Goal: Information Seeking & Learning: Learn about a topic

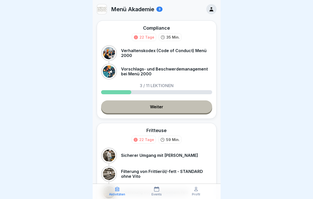
click at [143, 104] on link "Weiter" at bounding box center [156, 106] width 111 height 13
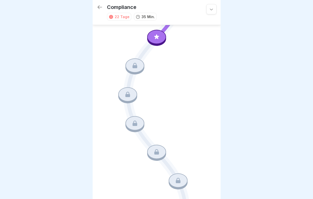
scroll to position [106, 0]
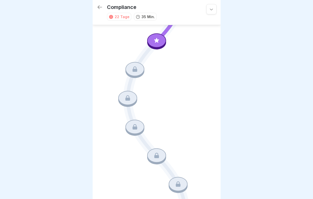
click at [158, 42] on icon at bounding box center [156, 40] width 7 height 7
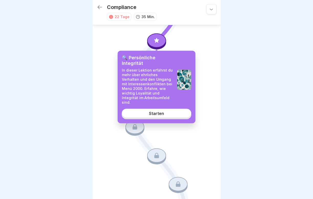
click at [157, 114] on div "Starten" at bounding box center [156, 113] width 15 height 5
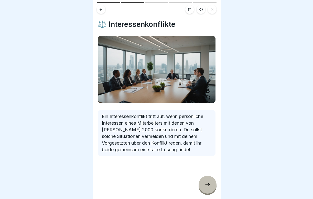
click at [208, 186] on icon at bounding box center [207, 185] width 6 height 6
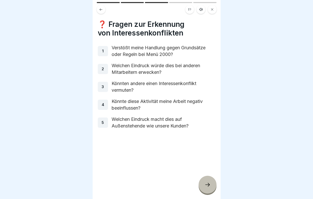
click at [208, 186] on icon at bounding box center [207, 185] width 6 height 6
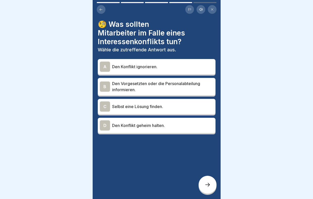
click at [158, 81] on p "Den Vorgesetzten oder die Personalabteilung informieren." at bounding box center [162, 87] width 101 height 12
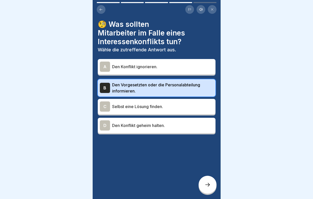
click at [206, 189] on div at bounding box center [207, 185] width 18 height 18
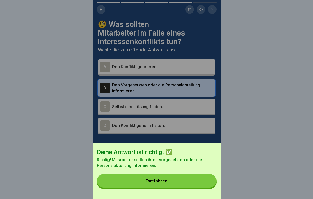
click at [186, 184] on button "Fortfahren" at bounding box center [157, 180] width 120 height 13
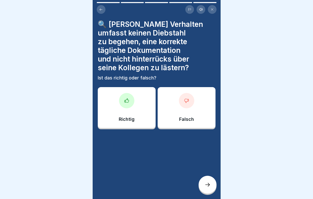
click at [126, 106] on div at bounding box center [126, 100] width 15 height 15
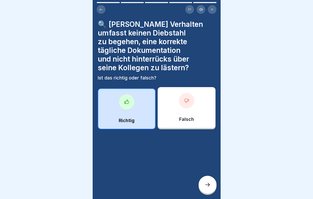
click at [207, 180] on div at bounding box center [207, 185] width 18 height 18
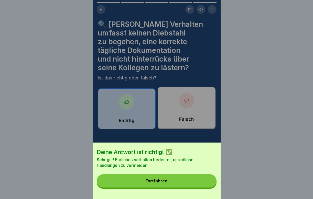
click at [193, 185] on button "Fortfahren" at bounding box center [157, 180] width 120 height 13
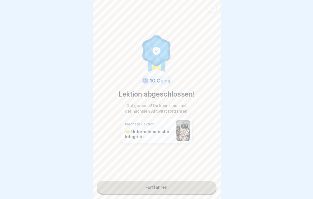
click at [186, 185] on link "Fortfahren" at bounding box center [157, 187] width 120 height 13
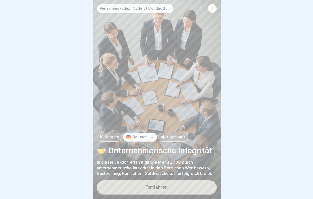
click at [181, 186] on button "Fortfahren" at bounding box center [157, 186] width 120 height 13
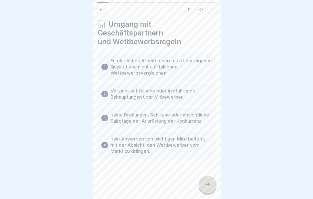
click at [202, 185] on div at bounding box center [207, 185] width 18 height 18
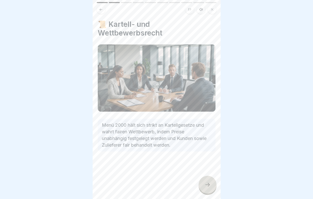
click at [202, 185] on div at bounding box center [207, 185] width 18 height 18
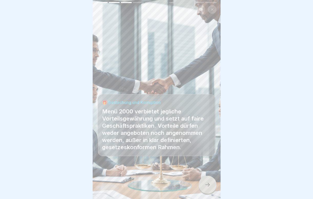
click at [203, 185] on div at bounding box center [207, 185] width 18 height 18
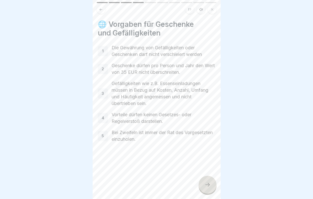
click at [203, 184] on div at bounding box center [207, 185] width 18 height 18
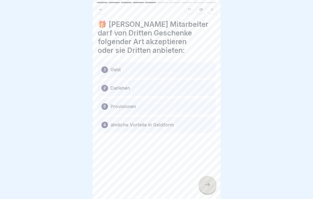
click at [205, 185] on icon at bounding box center [207, 185] width 6 height 6
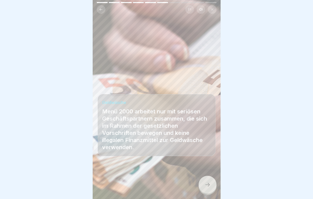
click at [205, 184] on icon at bounding box center [207, 185] width 6 height 6
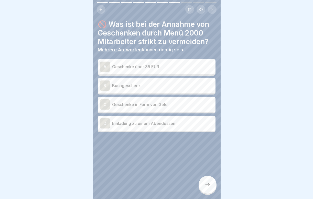
click at [162, 71] on div "A Geschenke über 35 EUR" at bounding box center [157, 67] width 114 height 10
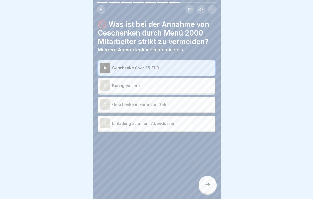
click at [150, 103] on p "Geschenke in Form von Geld" at bounding box center [162, 104] width 101 height 6
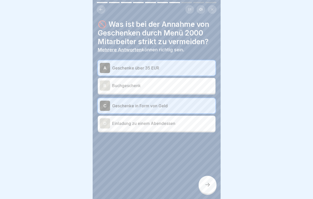
click at [149, 127] on div "D Einladung zu einem Abendessen" at bounding box center [157, 123] width 114 height 10
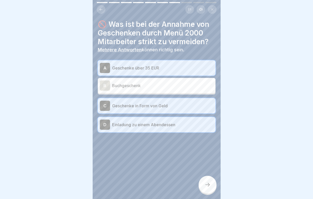
click at [150, 90] on div "B Buchgeschenk" at bounding box center [157, 86] width 114 height 10
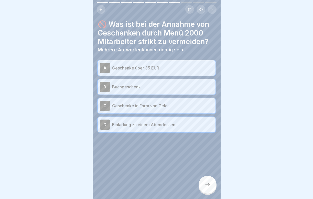
click at [167, 93] on div "B Buchgeschenk" at bounding box center [157, 86] width 118 height 15
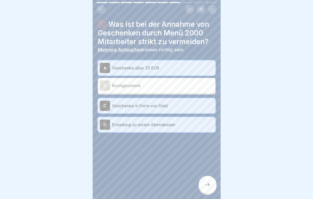
click at [206, 184] on icon at bounding box center [207, 185] width 6 height 6
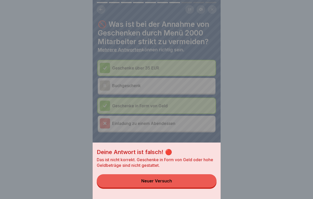
click at [181, 182] on button "Neuer Versuch" at bounding box center [157, 180] width 120 height 13
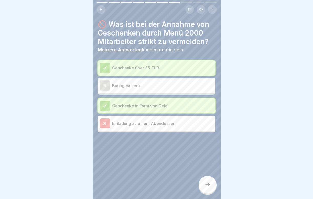
click at [206, 179] on div at bounding box center [207, 185] width 18 height 18
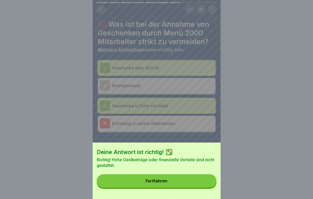
click at [180, 185] on button "Fortfahren" at bounding box center [157, 180] width 120 height 13
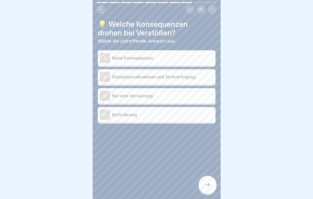
click at [163, 79] on p "Disziplinarmaßnahmen und Strafverfolgung" at bounding box center [162, 77] width 101 height 6
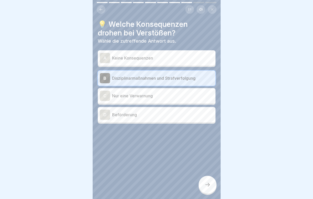
click at [209, 188] on div at bounding box center [207, 185] width 18 height 18
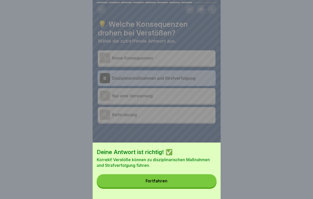
click at [186, 183] on button "Fortfahren" at bounding box center [157, 180] width 120 height 13
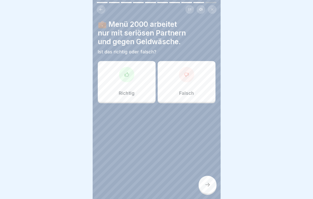
click at [135, 88] on div "Richtig" at bounding box center [127, 81] width 58 height 41
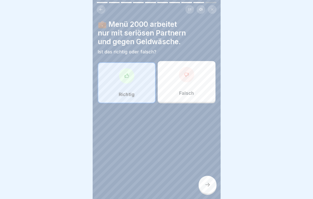
click at [209, 190] on div at bounding box center [207, 185] width 18 height 18
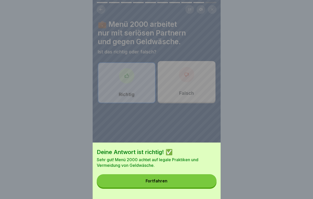
click at [191, 180] on button "Fortfahren" at bounding box center [157, 180] width 120 height 13
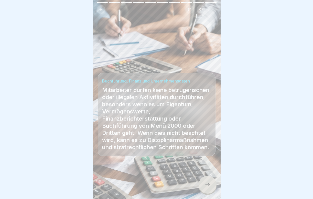
click at [205, 184] on icon at bounding box center [207, 185] width 6 height 6
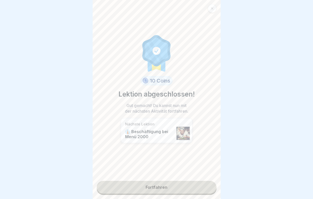
click at [182, 186] on link "Fortfahren" at bounding box center [157, 187] width 120 height 13
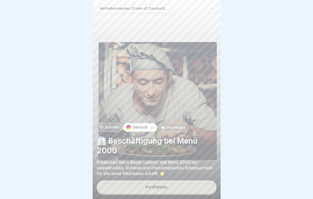
click at [166, 186] on div "Fortfahren" at bounding box center [156, 187] width 22 height 5
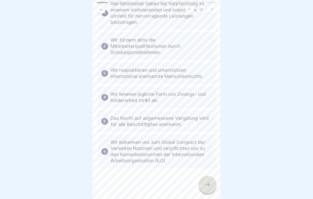
scroll to position [48, 0]
click at [207, 186] on icon at bounding box center [207, 185] width 6 height 6
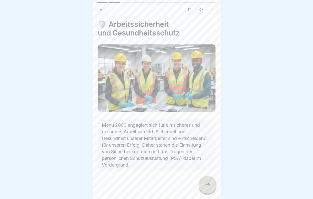
click at [207, 186] on icon at bounding box center [207, 185] width 6 height 6
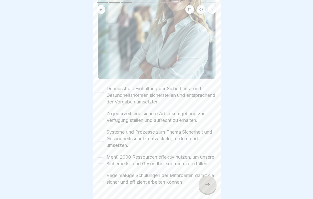
scroll to position [96, 0]
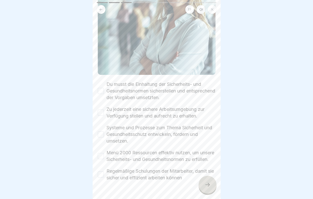
click at [99, 90] on button "Du musst die Einhaltung der Sicherheits- und Gesundheitsnormen sicherstellen un…" at bounding box center [101, 91] width 6 height 6
click at [102, 112] on button "Zu jederzeit eine sichere Arbeitsumgebung zur Verfügung stellen und aufrecht zu…" at bounding box center [101, 113] width 6 height 6
click at [100, 136] on button "Systeme und Prozesse zum Thema Sicherheit und Gesundheitsschutz entwickeln, för…" at bounding box center [101, 134] width 6 height 6
click at [100, 159] on button "Menü 2000 Ressourcen effektiv nutzen, um unsere Sicherheits- und Gesundheitsnor…" at bounding box center [101, 156] width 6 height 6
click at [98, 178] on button "Regelmäßige Schulungen der Mitarbeiter, damit sie sicher und effizient arbeiten…" at bounding box center [101, 175] width 6 height 6
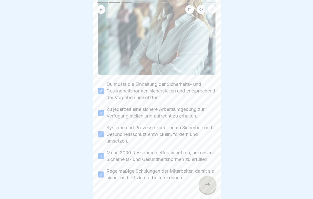
click at [207, 187] on icon at bounding box center [207, 185] width 6 height 6
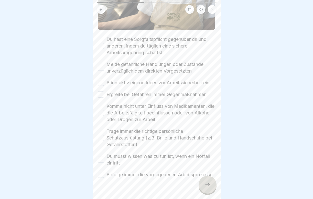
scroll to position [140, 0]
click at [101, 46] on button "Du hast eine Sorgfaltspflicht gegenüber dir und anderen, indem du täglich eine …" at bounding box center [101, 45] width 6 height 6
click at [102, 67] on button "Melde gefährliche Handlungen oder Zustände unverzüglich dem direkten Vorgesetzt…" at bounding box center [101, 67] width 6 height 6
click at [101, 80] on button "Bring aktiv eigene Ideen zur Arbeitssicherheit ein." at bounding box center [101, 82] width 6 height 6
click at [101, 93] on button "Ergreife bei Gefahren immer Gegenmaßnahmen" at bounding box center [101, 94] width 6 height 6
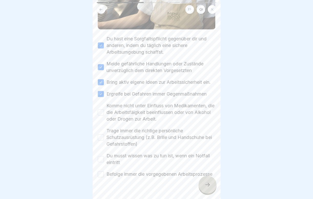
click at [101, 111] on button "Komme nicht unter Einfluss von Medikamenten, die die Arbeitsfäigkeit beeinfluss…" at bounding box center [101, 112] width 6 height 6
click at [100, 140] on button "Trage immer die richtige persönliche Schutzausrüstung (z.B. Brille und Handschu…" at bounding box center [101, 137] width 6 height 6
click at [102, 162] on button "Du musst wissen was zu tun ist, wenn ein Notfall eintritt" at bounding box center [101, 159] width 6 height 6
click at [102, 177] on button "Befolge immer die vorgegebenen Arbeitsprozesse" at bounding box center [101, 174] width 6 height 6
click at [211, 187] on div at bounding box center [207, 185] width 18 height 18
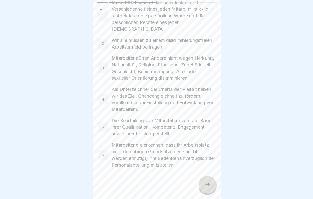
scroll to position [45, 0]
click at [209, 188] on div at bounding box center [207, 185] width 18 height 18
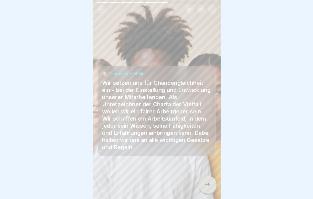
click at [209, 188] on div at bounding box center [207, 185] width 18 height 18
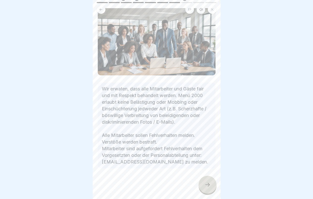
scroll to position [36, 0]
click at [203, 185] on div at bounding box center [207, 185] width 18 height 18
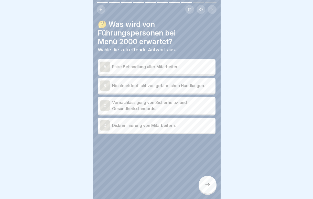
click at [175, 62] on div "A Faire Behandlung aller Mitarbeiter." at bounding box center [157, 67] width 114 height 10
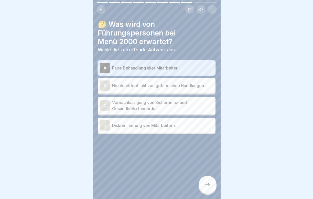
click at [210, 188] on div at bounding box center [207, 185] width 18 height 18
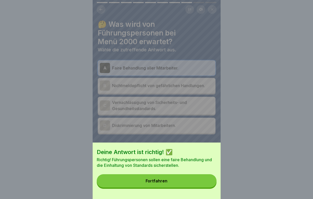
click at [196, 183] on button "Fortfahren" at bounding box center [157, 180] width 120 height 13
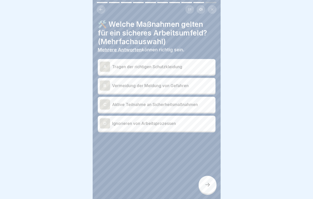
click at [169, 72] on div "A Tragen der richtigen Schutzkleidung" at bounding box center [157, 66] width 118 height 15
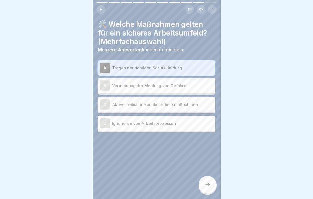
click at [163, 102] on p "Aktive Teilnahme an Sicherheitsmaßnahmen" at bounding box center [162, 104] width 101 height 6
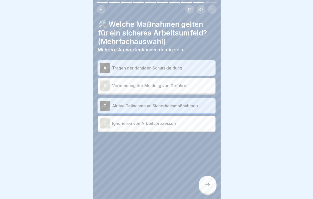
click at [210, 183] on icon at bounding box center [207, 185] width 6 height 6
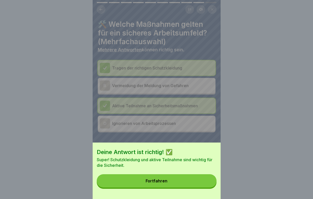
click at [190, 183] on button "Fortfahren" at bounding box center [157, 180] width 120 height 13
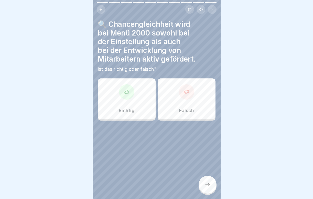
click at [131, 101] on div "Richtig" at bounding box center [127, 98] width 58 height 41
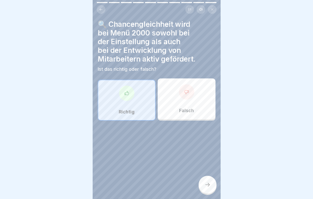
click at [209, 187] on icon at bounding box center [207, 185] width 6 height 6
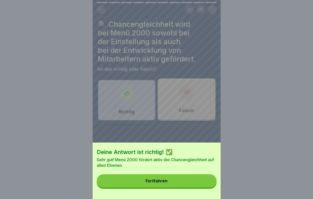
click at [200, 182] on button "Fortfahren" at bounding box center [157, 180] width 120 height 13
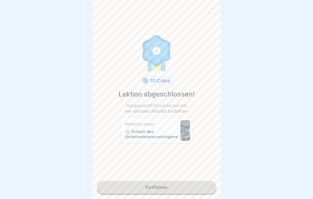
click at [197, 186] on link "Fortfahren" at bounding box center [157, 187] width 120 height 13
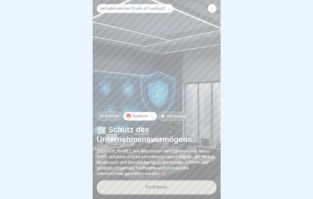
click at [195, 185] on button "Fortfahren" at bounding box center [157, 186] width 120 height 13
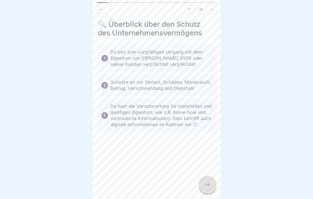
click at [209, 182] on div at bounding box center [207, 185] width 18 height 18
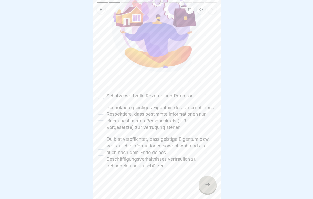
scroll to position [79, 0]
click at [100, 93] on button "Schütze wertvolle Rezepte und Prozesse" at bounding box center [101, 95] width 6 height 6
click at [103, 119] on button "Respektiere geistiges Eigentum des Unternehmens. Respektiere, dass bestimmte In…" at bounding box center [101, 117] width 6 height 6
click at [102, 155] on button "Du bist verpflichtet, dass geistige Eigentum bzw. vertrauliche Informationen so…" at bounding box center [101, 152] width 6 height 6
click at [208, 187] on icon at bounding box center [207, 185] width 6 height 6
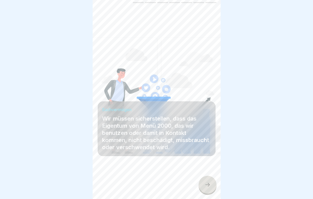
click at [210, 186] on div at bounding box center [207, 185] width 18 height 18
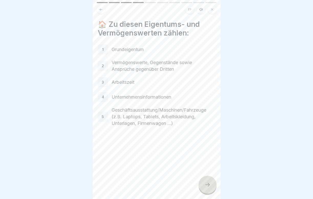
click at [208, 187] on icon at bounding box center [207, 185] width 6 height 6
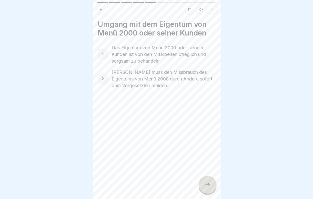
click at [208, 187] on icon at bounding box center [207, 185] width 6 height 6
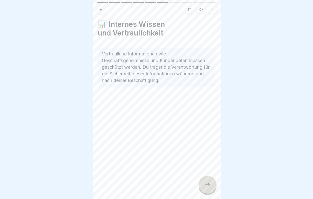
click at [208, 187] on icon at bounding box center [207, 185] width 6 height 6
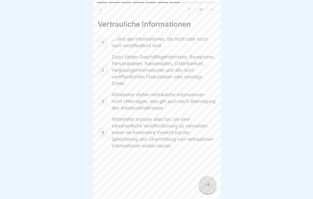
click at [206, 185] on icon at bounding box center [207, 185] width 6 height 6
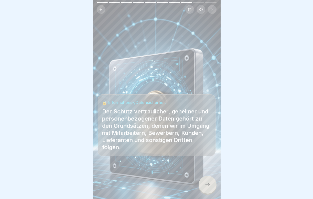
click at [206, 185] on icon at bounding box center [207, 185] width 6 height 6
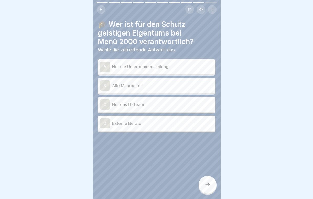
click at [144, 86] on p "Alle Mitarbeiter" at bounding box center [162, 86] width 101 height 6
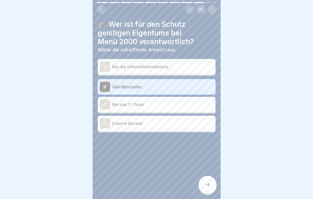
click at [211, 184] on div at bounding box center [207, 185] width 18 height 18
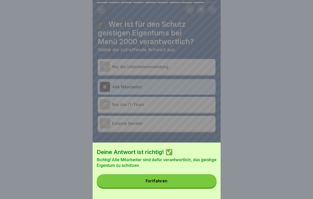
click at [193, 179] on button "Fortfahren" at bounding box center [157, 180] width 120 height 13
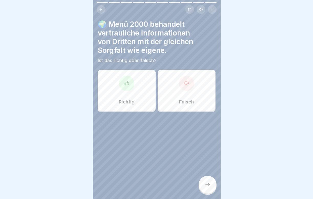
click at [128, 90] on div at bounding box center [126, 83] width 15 height 15
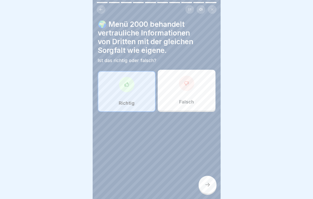
click at [212, 184] on div at bounding box center [207, 185] width 18 height 18
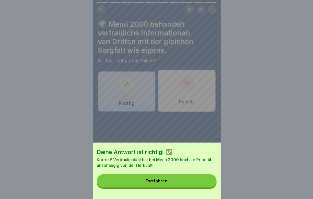
click at [187, 185] on button "Fortfahren" at bounding box center [157, 180] width 120 height 13
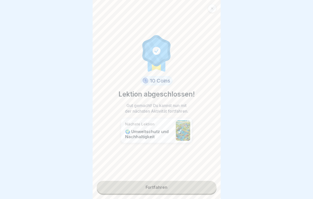
click at [159, 186] on link "Fortfahren" at bounding box center [157, 187] width 120 height 13
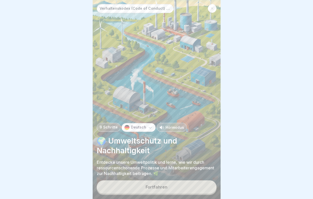
click at [154, 189] on div "Fortfahren" at bounding box center [156, 187] width 22 height 5
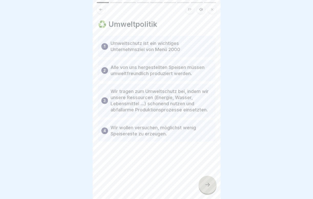
click at [202, 185] on div at bounding box center [207, 185] width 18 height 18
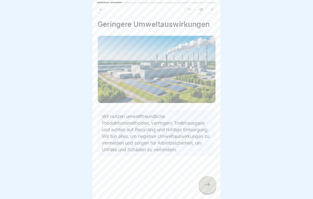
click at [203, 185] on div at bounding box center [207, 185] width 18 height 18
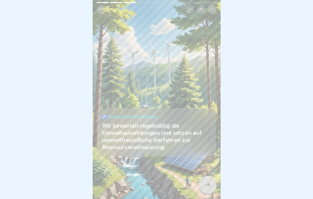
click at [203, 185] on div at bounding box center [207, 185] width 18 height 18
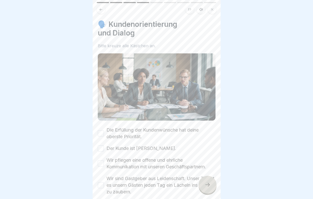
click at [99, 130] on button "Die Erfüllung der Kundenwünsche hat deine oberste Priorität." at bounding box center [101, 133] width 6 height 6
click at [101, 145] on button "Der Kunde ist [PERSON_NAME]." at bounding box center [101, 148] width 6 height 6
click at [101, 161] on button "Wir pflegen eine offene und ehrliche Kommunikation mit unseren Geschäftspartner…" at bounding box center [101, 164] width 6 height 6
click at [101, 182] on button "Wir sind Gastgeber aus Leidenschaft. Unser Ziel ist es unsern Gästen jeden Tag …" at bounding box center [101, 185] width 6 height 6
click at [204, 185] on icon at bounding box center [207, 185] width 6 height 6
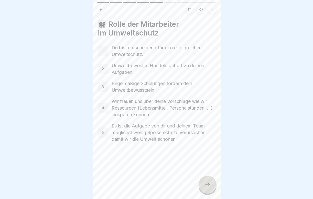
click at [204, 185] on icon at bounding box center [207, 185] width 6 height 6
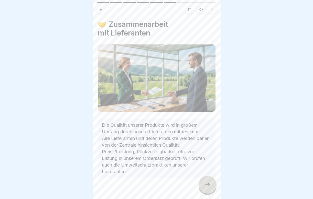
click at [204, 185] on icon at bounding box center [207, 185] width 6 height 6
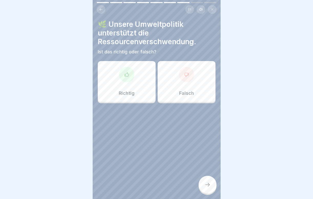
click at [195, 85] on div "Falsch" at bounding box center [186, 81] width 58 height 41
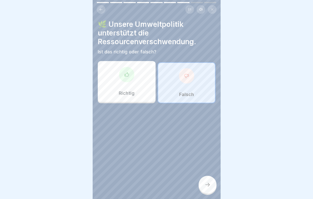
click at [208, 181] on div at bounding box center [207, 185] width 18 height 18
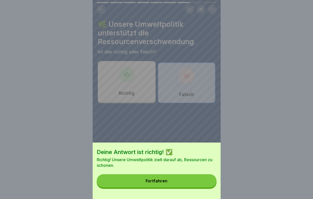
click at [195, 184] on button "Fortfahren" at bounding box center [157, 180] width 120 height 13
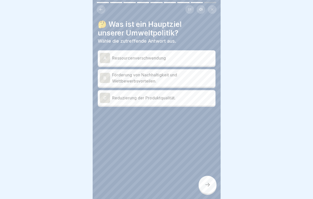
click at [176, 78] on p "Förderung von Nachhaltigkeit und Wettbewerbsvorteilen." at bounding box center [162, 78] width 101 height 12
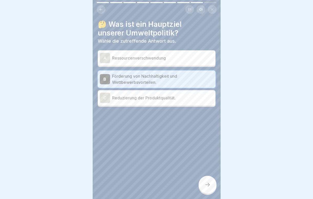
click at [211, 188] on div at bounding box center [207, 185] width 18 height 18
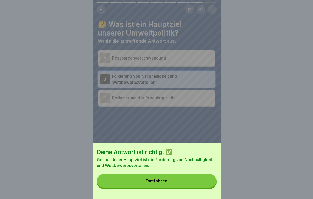
click at [187, 182] on button "Fortfahren" at bounding box center [157, 180] width 120 height 13
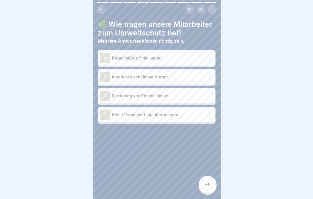
click at [155, 56] on p "Regelmäßige Schulungen." at bounding box center [162, 58] width 101 height 6
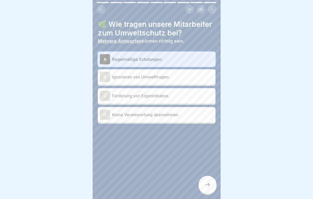
click at [175, 94] on p "Förderung von Eigeninitiative." at bounding box center [162, 96] width 101 height 6
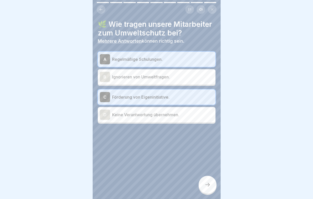
click at [203, 185] on div at bounding box center [207, 185] width 18 height 18
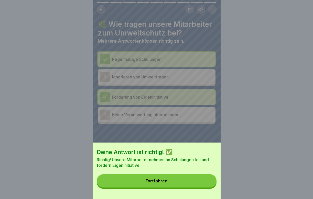
click at [194, 183] on button "Fortfahren" at bounding box center [157, 180] width 120 height 13
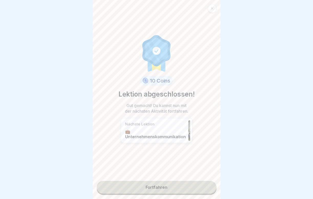
click at [177, 183] on link "Fortfahren" at bounding box center [157, 187] width 120 height 13
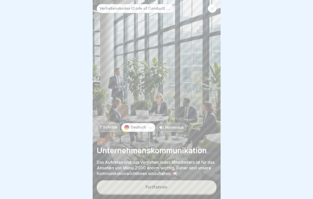
click at [171, 186] on button "Fortfahren" at bounding box center [157, 186] width 120 height 13
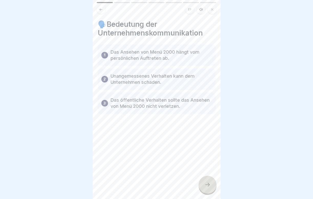
click at [202, 185] on div at bounding box center [207, 185] width 18 height 18
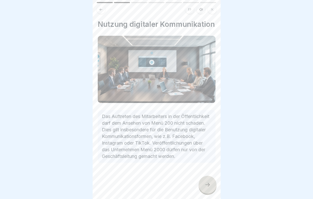
click at [207, 185] on icon at bounding box center [207, 185] width 6 height 6
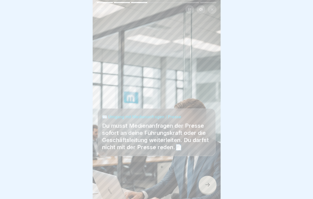
click at [207, 185] on icon at bounding box center [207, 185] width 6 height 6
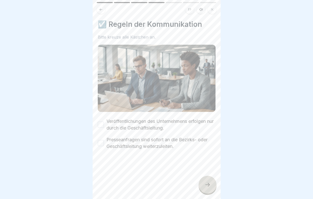
click at [100, 123] on button "Veröffentlichungen des Unternehmens erfolgen nur durch die Geschäftsleitung." at bounding box center [101, 125] width 6 height 6
click at [100, 139] on div "Presseanfragen sind sofort an die Bezirks- oder Geschäftsleitung weiterzuleiten." at bounding box center [157, 143] width 118 height 13
click at [100, 145] on button "Presseanfragen sind sofort an die Bezirks- oder Geschäftsleitung weiterzuleiten." at bounding box center [101, 143] width 6 height 6
click at [207, 187] on icon at bounding box center [207, 185] width 6 height 6
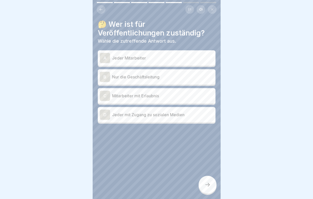
click at [159, 76] on p "Nur die Geschäftsleitung" at bounding box center [162, 77] width 101 height 6
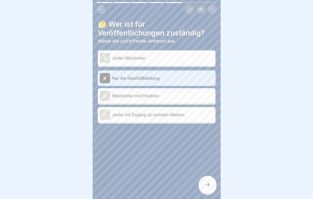
click at [204, 182] on div at bounding box center [207, 185] width 18 height 18
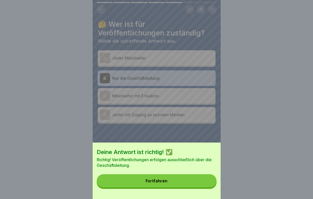
click at [190, 183] on button "Fortfahren" at bounding box center [157, 180] width 120 height 13
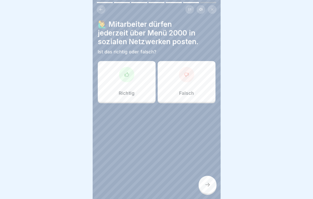
click at [196, 75] on div "Falsch" at bounding box center [186, 81] width 58 height 41
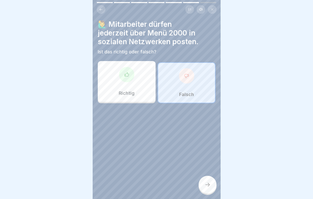
click at [210, 181] on div at bounding box center [207, 185] width 18 height 18
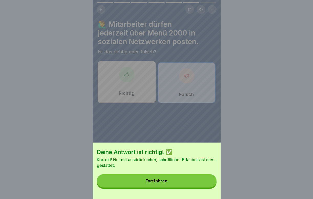
click at [196, 184] on button "Fortfahren" at bounding box center [157, 180] width 120 height 13
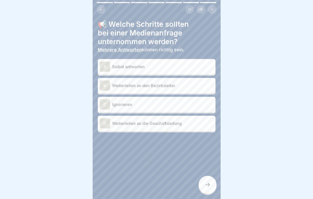
click at [164, 83] on p "Weiterleiten an den Bezirksleiter" at bounding box center [162, 86] width 101 height 6
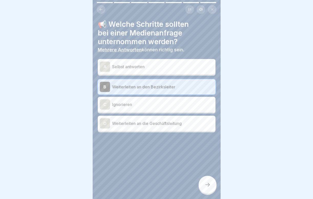
click at [154, 125] on p "Weiterleiten an die Geschäftsleitung" at bounding box center [162, 123] width 101 height 6
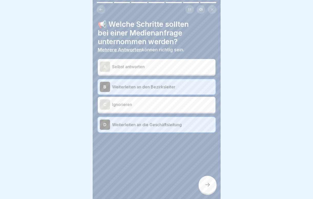
click at [207, 184] on icon at bounding box center [207, 185] width 6 height 6
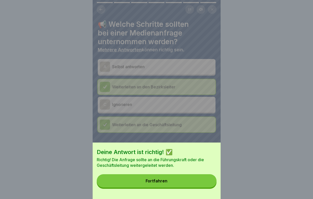
click at [189, 183] on button "Fortfahren" at bounding box center [157, 180] width 120 height 13
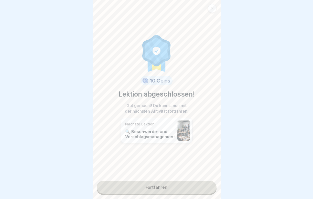
click at [157, 189] on link "Fortfahren" at bounding box center [157, 187] width 120 height 13
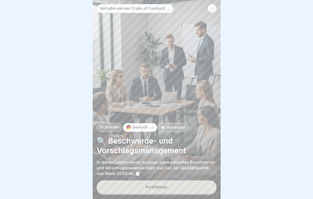
click at [161, 187] on div "Fortfahren" at bounding box center [156, 187] width 22 height 5
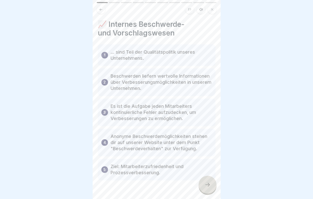
click at [207, 185] on icon at bounding box center [207, 185] width 6 height 6
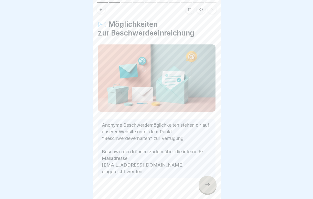
click at [207, 185] on icon at bounding box center [207, 185] width 6 height 6
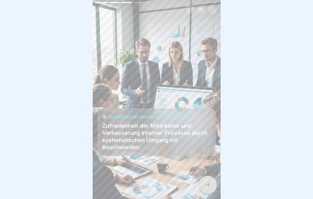
click at [207, 185] on icon at bounding box center [207, 185] width 6 height 6
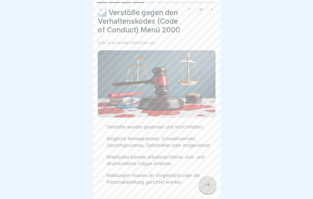
scroll to position [13, 0]
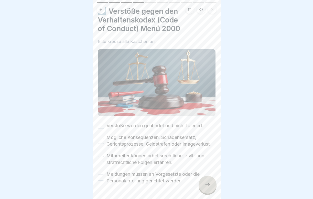
click at [102, 126] on button "Verstöße werden geahndet und nicht toleriert." at bounding box center [101, 126] width 6 height 6
click at [99, 138] on button "Mögliche Konsequenzen: Schadensersatz, Gerichtsprozesse, Geldstrafen oder Image…" at bounding box center [101, 141] width 6 height 6
click at [98, 157] on button "Mitarbeiter können arbeitsrechtliche, zivil- und strafrechtliche Folgen erfahre…" at bounding box center [101, 159] width 6 height 6
click at [100, 177] on button "Meldungen müssen an Vorgesetzte oder die Personalabteilung gerichtet werden." at bounding box center [101, 178] width 6 height 6
click at [203, 187] on div at bounding box center [207, 185] width 18 height 18
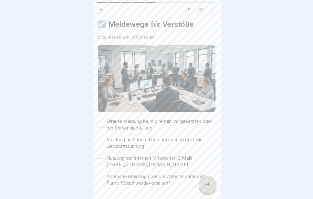
click at [99, 124] on button "Direkte Meldung beim direkten Vorgesetzten oder der Personalabteilung" at bounding box center [101, 125] width 6 height 6
click at [101, 142] on button "Meldung an höhere Führungsebenen oder die Geschäftsführung" at bounding box center [101, 143] width 6 height 6
click at [100, 160] on button "Nutzung der internen Mitarbeiter-E-Mail: [EMAIL_ADDRESS][DOMAIN_NAME]" at bounding box center [101, 162] width 6 height 6
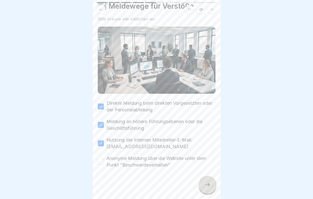
scroll to position [18, 0]
click at [100, 160] on button "Anonyme Meldung über die Website unter dem Punkt "Beschwerdeverhalten"" at bounding box center [101, 162] width 6 height 6
click at [208, 186] on icon at bounding box center [207, 185] width 5 height 4
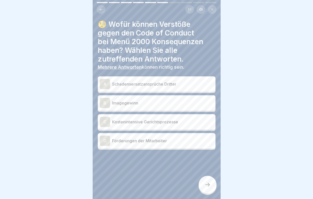
click at [151, 84] on p "Schadensersatzansprüche Dritter" at bounding box center [162, 84] width 101 height 6
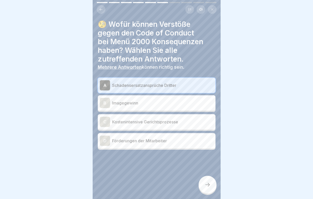
click at [144, 117] on div "C Kostenintensive Gerichtsprozesse" at bounding box center [157, 122] width 114 height 10
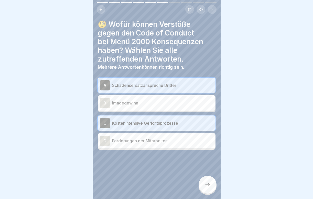
click at [210, 188] on div at bounding box center [207, 185] width 18 height 18
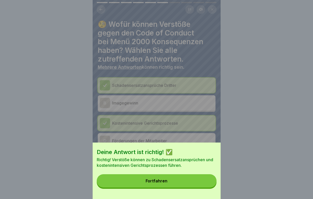
click at [183, 184] on button "Fortfahren" at bounding box center [157, 180] width 120 height 13
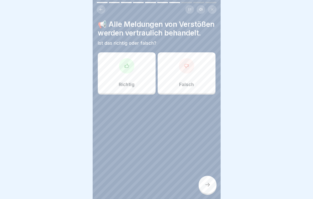
click at [131, 77] on div "Richtig" at bounding box center [127, 72] width 58 height 41
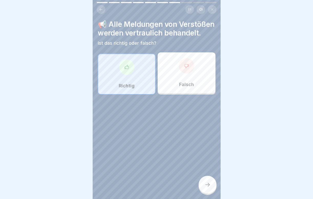
click at [209, 182] on div at bounding box center [207, 185] width 18 height 18
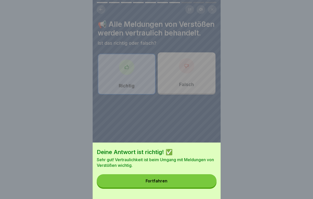
click at [189, 183] on button "Fortfahren" at bounding box center [157, 180] width 120 height 13
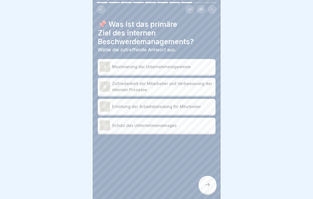
click at [143, 89] on p "Zufriedenheit der Mitarbeiter und Verbesserung der internen Prozesse" at bounding box center [162, 87] width 101 height 12
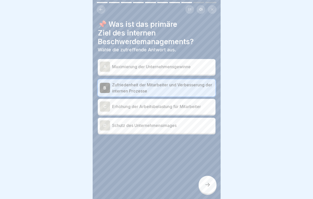
click at [214, 185] on div at bounding box center [207, 185] width 18 height 18
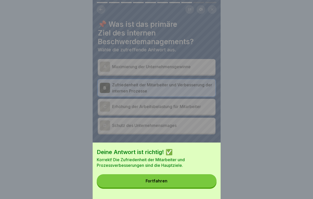
click at [190, 182] on button "Fortfahren" at bounding box center [157, 180] width 120 height 13
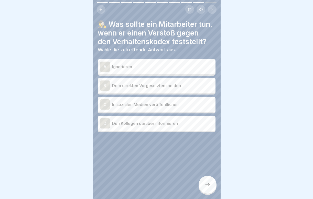
click at [145, 86] on p "Dem direkten Vorgesetzten melden" at bounding box center [162, 86] width 101 height 6
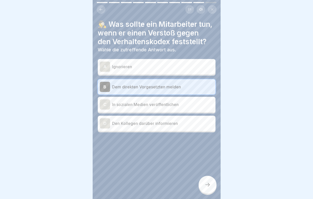
click at [166, 128] on div "D Den Kollegen darüber informieren" at bounding box center [157, 123] width 118 height 15
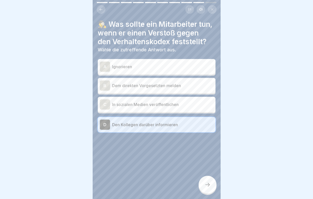
click at [173, 80] on div "B Dem direkten Vorgesetzten melden" at bounding box center [157, 85] width 118 height 15
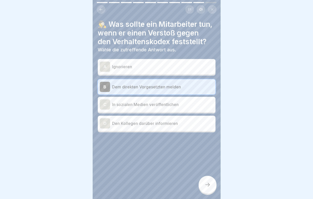
click at [212, 186] on div at bounding box center [207, 185] width 18 height 18
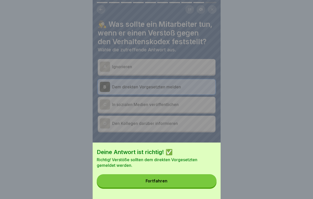
click at [201, 184] on button "Fortfahren" at bounding box center [157, 180] width 120 height 13
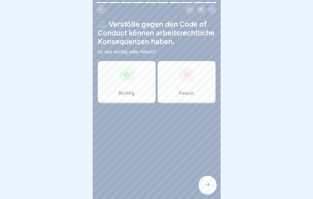
click at [128, 82] on div at bounding box center [126, 74] width 15 height 15
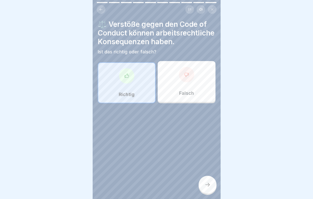
click at [208, 182] on div at bounding box center [207, 185] width 18 height 18
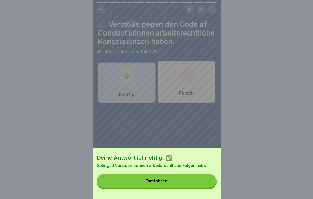
click at [200, 179] on button "Fortfahren" at bounding box center [157, 180] width 120 height 13
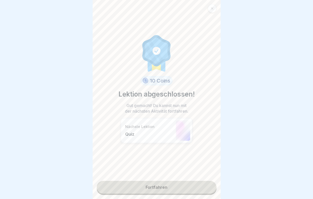
click at [193, 184] on link "Fortfahren" at bounding box center [157, 187] width 120 height 13
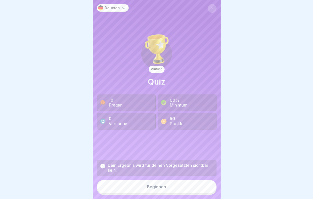
click at [179, 185] on button "Beginnen" at bounding box center [157, 187] width 120 height 14
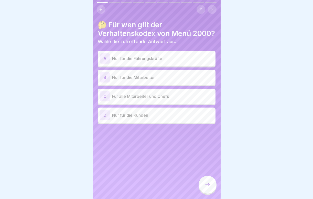
click at [150, 99] on p "Für alle Mitarbeiter und Chefs" at bounding box center [162, 96] width 101 height 6
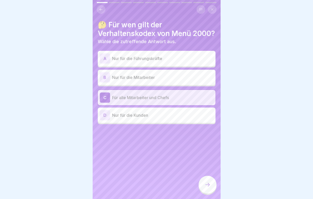
click at [210, 187] on div at bounding box center [207, 185] width 18 height 18
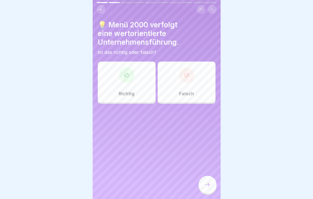
click at [126, 74] on icon at bounding box center [126, 75] width 5 height 5
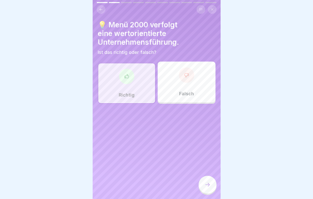
click at [208, 185] on icon at bounding box center [207, 185] width 6 height 6
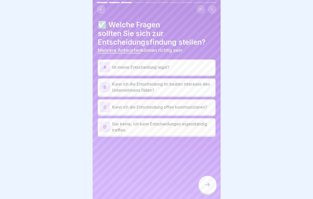
click at [160, 70] on p "Ist meine Entscheidung legal?" at bounding box center [162, 67] width 101 height 6
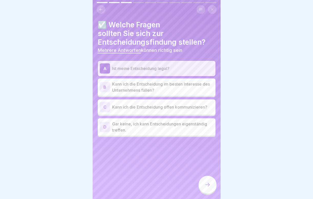
click at [160, 86] on p "Kann ich die Entscheidung im besten Interesse des Unternehmens fällen?" at bounding box center [162, 87] width 101 height 12
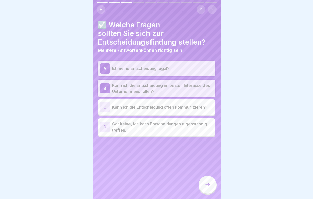
click at [156, 104] on div "C Kann ich die Entscheidung offen kommunizieren?" at bounding box center [157, 107] width 114 height 10
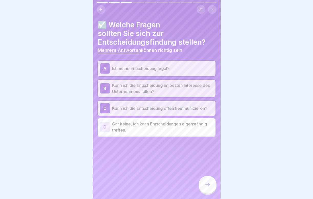
click at [209, 183] on icon at bounding box center [207, 185] width 6 height 6
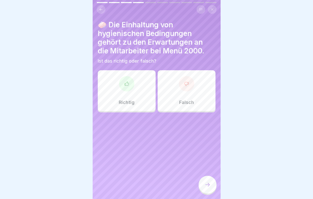
click at [145, 99] on div "Richtig" at bounding box center [127, 90] width 58 height 41
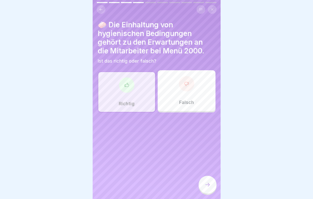
click at [204, 181] on div at bounding box center [207, 185] width 18 height 18
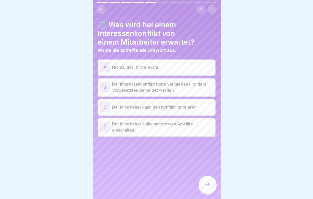
click at [172, 94] on div "B Der Interessenkonflikt sollte vermieden und dem Vorgesetzten gemeldet werden." at bounding box center [157, 86] width 118 height 17
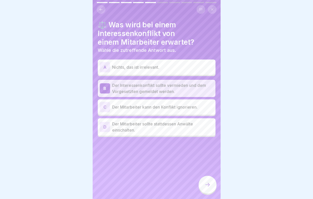
click at [210, 187] on icon at bounding box center [207, 185] width 6 height 6
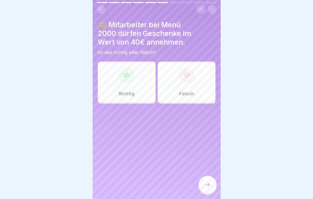
click at [185, 84] on div "Falsch" at bounding box center [186, 82] width 58 height 41
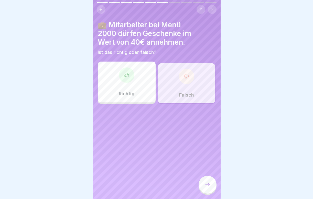
click at [209, 185] on icon at bounding box center [207, 185] width 6 height 6
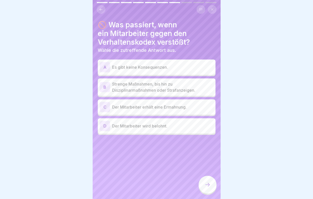
click at [167, 90] on p "Strenge Maßnahmen, bis hin zu Disziplinarmaßnahmen oder Strafanzeigen." at bounding box center [162, 87] width 101 height 12
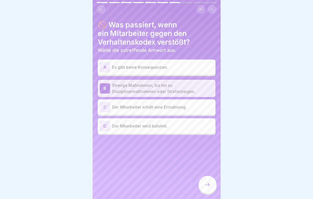
click at [212, 190] on div at bounding box center [207, 185] width 18 height 18
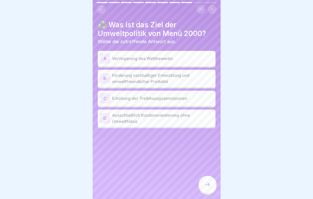
click at [168, 78] on p "Förderung nachhaltiger Entwicklung und umweltfreundlicher Produkte" at bounding box center [162, 78] width 101 height 12
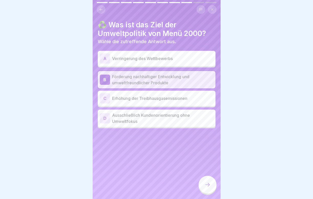
click at [209, 184] on icon at bounding box center [207, 185] width 6 height 6
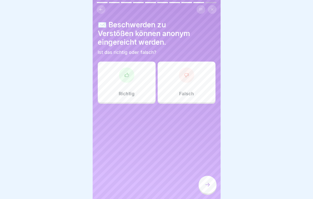
click at [133, 79] on div "Richtig" at bounding box center [127, 82] width 58 height 41
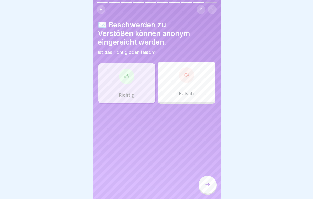
click at [208, 184] on icon at bounding box center [207, 185] width 6 height 6
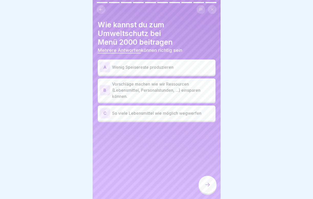
click at [163, 82] on p "Vorschläge machen wie wir Ressourcen (Lebensmittel, Personalstunden, ...) einsp…" at bounding box center [162, 90] width 101 height 18
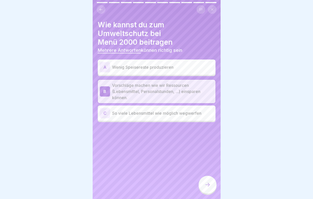
click at [206, 184] on icon at bounding box center [207, 185] width 6 height 6
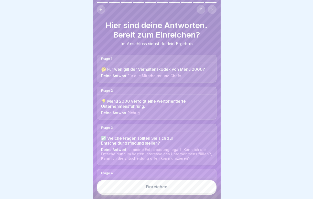
click at [187, 185] on button "Einreichen" at bounding box center [157, 187] width 120 height 14
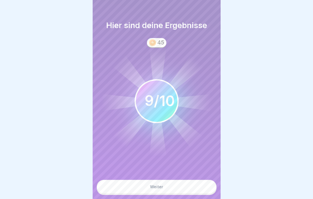
click at [187, 185] on button "Weiter" at bounding box center [157, 187] width 120 height 14
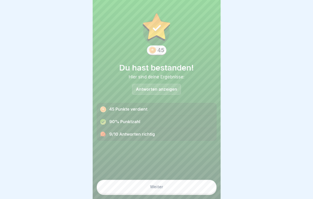
click at [166, 89] on p "Antworten anzeigen" at bounding box center [156, 89] width 41 height 4
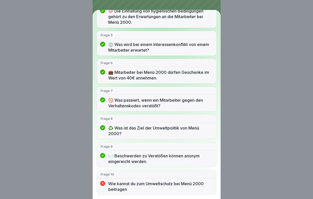
scroll to position [153, 0]
click at [153, 188] on p "Wie kannst du zum Umweltschutz bei Menü 2000 beitragen" at bounding box center [160, 186] width 104 height 11
click at [241, 95] on div "Du hast bestanden! 9/10 Antworten richtig Frage 1 🤔 Für wen gilt der Verhaltens…" at bounding box center [156, 99] width 313 height 199
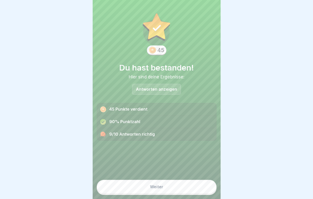
click at [165, 190] on button "Weiter" at bounding box center [157, 187] width 120 height 14
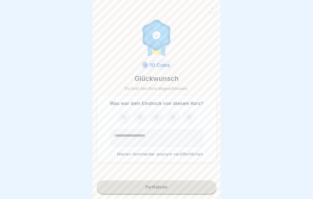
click at [175, 117] on icon at bounding box center [172, 117] width 7 height 6
click at [171, 188] on button "Fortfahren" at bounding box center [157, 186] width 120 height 13
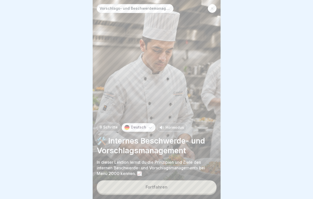
click at [171, 188] on button "Fortfahren" at bounding box center [157, 186] width 120 height 13
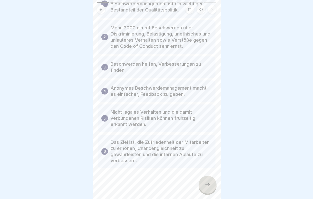
scroll to position [63, 0]
click at [210, 190] on div at bounding box center [207, 185] width 18 height 18
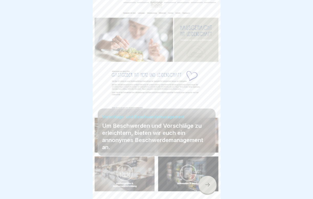
click at [207, 187] on icon at bounding box center [207, 185] width 6 height 6
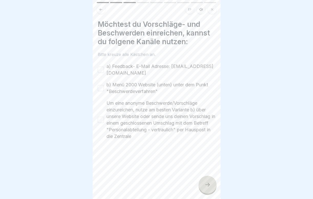
click at [100, 71] on button "a) Feedback- E-Mail Adresse: [EMAIL_ADDRESS][DOMAIN_NAME]" at bounding box center [101, 70] width 6 height 6
click at [99, 94] on div "b) Menü 2000 Website (unten) unter dem Punkt "Beschwerdeverfahren"" at bounding box center [157, 88] width 118 height 13
click at [101, 124] on div "Um eine anonyme Beschwerde/Vorschläge einzureichen, nutze am besten Variante b)…" at bounding box center [157, 120] width 118 height 40
click at [101, 120] on button "Um eine anonyme Beschwerde/Vorschläge einzureichen, nutze am besten Variante b)…" at bounding box center [101, 120] width 6 height 6
click at [101, 88] on button "b) Menü 2000 Website (unten) unter dem Punkt "Beschwerdeverfahren"" at bounding box center [101, 88] width 6 height 6
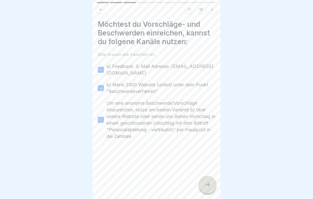
click at [213, 185] on div at bounding box center [207, 185] width 18 height 18
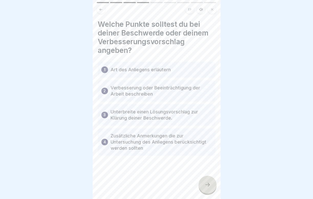
click at [205, 184] on icon at bounding box center [207, 185] width 6 height 6
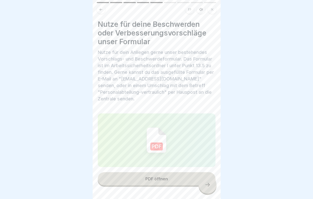
click at [212, 187] on div at bounding box center [207, 185] width 18 height 18
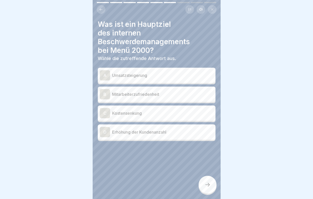
click at [179, 89] on div "B Mitarbeiterzufriedenheit" at bounding box center [157, 94] width 114 height 10
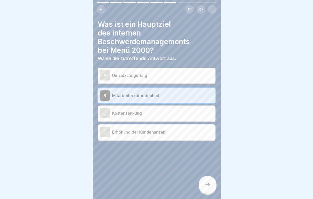
click at [209, 182] on div at bounding box center [207, 185] width 18 height 18
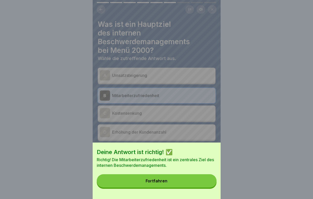
click at [180, 180] on button "Fortfahren" at bounding box center [157, 180] width 120 height 13
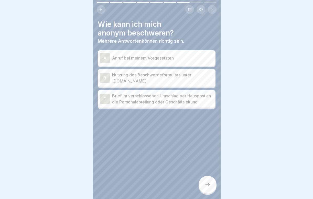
click at [183, 79] on p "Nutzung des Beschwerdeformulars unter [DOMAIN_NAME]" at bounding box center [162, 78] width 101 height 12
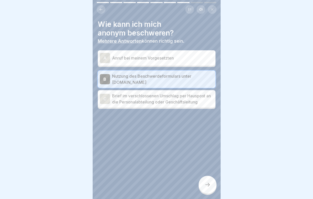
click at [208, 183] on icon at bounding box center [207, 185] width 6 height 6
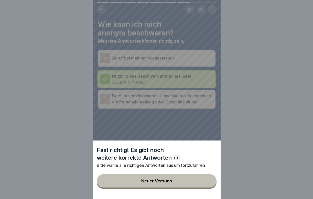
click at [188, 183] on button "Neuer Versuch" at bounding box center [157, 180] width 120 height 13
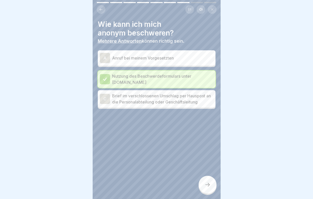
click at [194, 107] on div "C Brief im verschlossenen Umschlag per Hauspost an die Personalabteilung oder G…" at bounding box center [157, 98] width 118 height 17
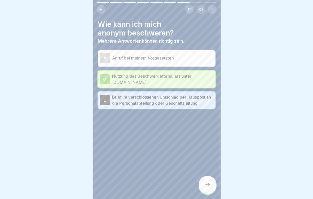
click at [206, 182] on div at bounding box center [207, 185] width 18 height 18
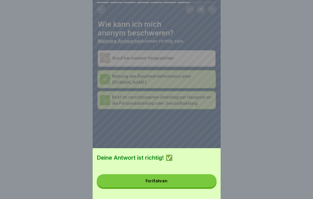
click at [191, 180] on button "Fortfahren" at bounding box center [157, 180] width 120 height 13
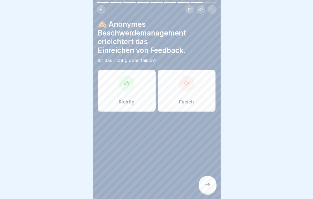
click at [137, 103] on div "Richtig" at bounding box center [127, 90] width 58 height 41
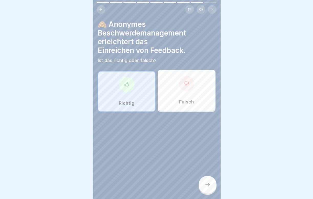
click at [205, 181] on div at bounding box center [207, 185] width 18 height 18
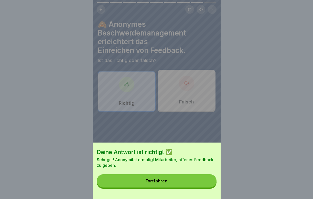
click at [202, 186] on button "Fortfahren" at bounding box center [157, 180] width 120 height 13
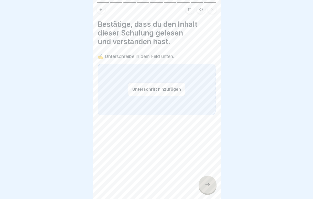
click at [142, 90] on button "Unterschrift hinzufügen" at bounding box center [156, 90] width 57 height 14
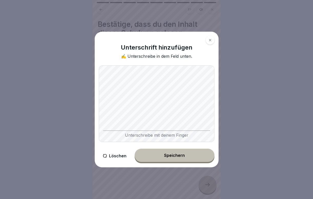
click at [183, 155] on div "Speichern" at bounding box center [174, 155] width 21 height 5
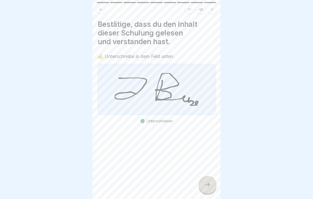
click at [209, 184] on icon at bounding box center [207, 185] width 6 height 6
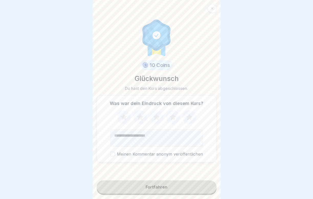
click at [174, 118] on icon at bounding box center [172, 117] width 7 height 6
click at [166, 188] on div "Fortfahren" at bounding box center [156, 187] width 22 height 5
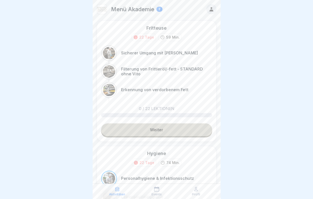
click at [173, 132] on link "Weiter" at bounding box center [156, 129] width 111 height 13
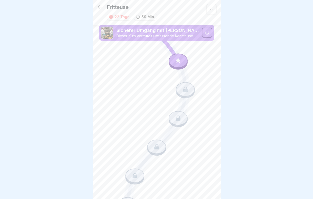
click at [178, 65] on div at bounding box center [177, 60] width 19 height 14
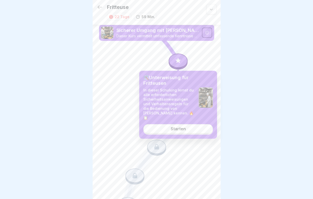
click at [174, 127] on div "Starten" at bounding box center [178, 129] width 15 height 5
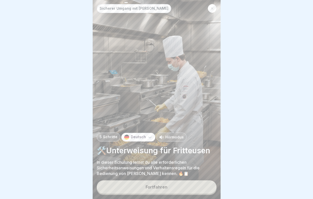
click at [146, 187] on div "Fortfahren" at bounding box center [156, 187] width 22 height 5
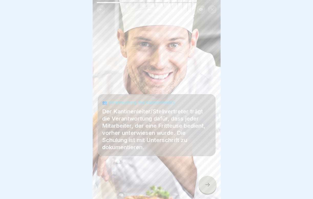
click at [200, 185] on div at bounding box center [207, 185] width 18 height 18
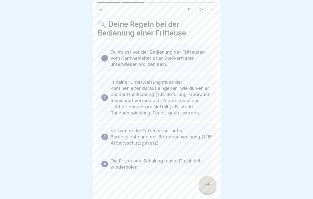
click at [207, 186] on icon at bounding box center [207, 185] width 6 height 6
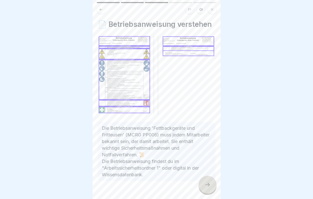
click at [205, 186] on icon at bounding box center [207, 185] width 6 height 6
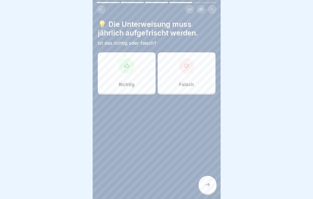
click at [127, 65] on icon at bounding box center [126, 65] width 5 height 5
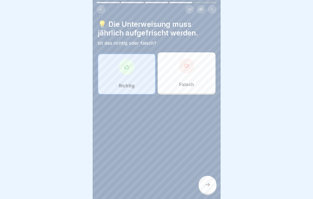
click at [210, 186] on icon at bounding box center [207, 185] width 6 height 6
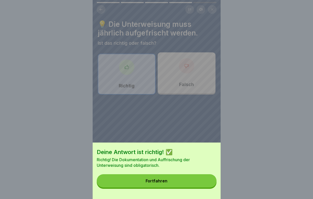
click at [197, 187] on button "Fortfahren" at bounding box center [157, 180] width 120 height 13
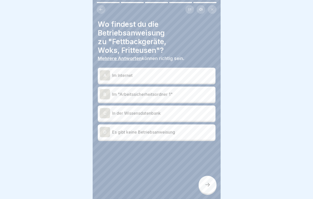
click at [148, 97] on p "Im "Arbeitssicherheitsordner 1"" at bounding box center [162, 94] width 101 height 6
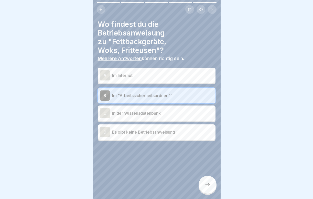
click at [148, 114] on p "In der Wissensdatenbank" at bounding box center [162, 113] width 101 height 6
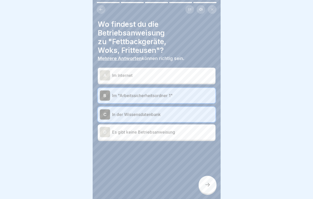
click at [210, 184] on div at bounding box center [207, 185] width 18 height 18
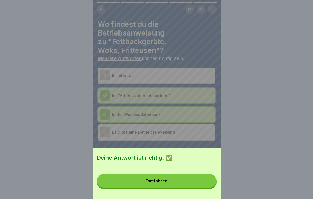
click at [169, 178] on button "Fortfahren" at bounding box center [157, 180] width 120 height 13
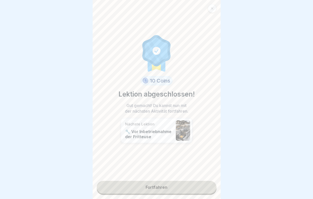
click at [154, 184] on link "Fortfahren" at bounding box center [157, 187] width 120 height 13
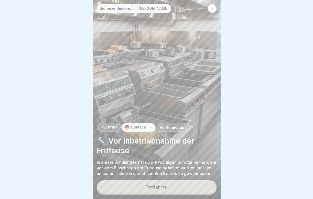
click at [154, 184] on button "Fortfahren" at bounding box center [157, 186] width 120 height 13
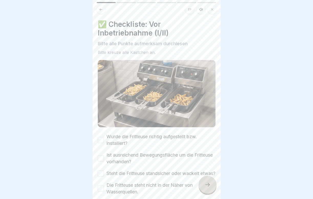
click at [100, 137] on button "Wurde die Fritteuse richtig aufgestellt bzw. installiert?" at bounding box center [101, 140] width 6 height 6
click at [99, 157] on button "Ist ausreichend Bewegungsfläche um die Fritteuse vorhanden?" at bounding box center [101, 158] width 6 height 6
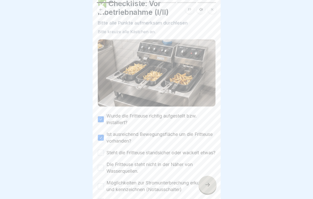
scroll to position [27, 0]
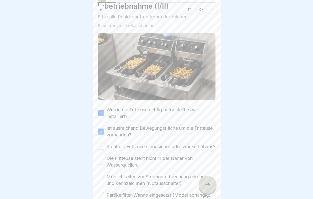
click at [98, 148] on button "Steht die Fritteuse standsicher oder wackelt etwas?" at bounding box center [101, 147] width 6 height 6
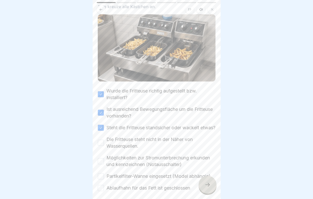
scroll to position [51, 0]
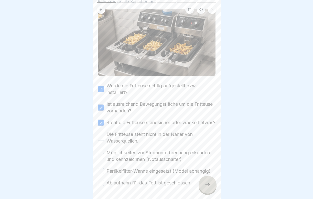
click at [99, 141] on button "Die Fritteuse steht nicht in der Näher von Wasserquellen." at bounding box center [101, 138] width 6 height 6
click at [104, 159] on button "Möglichkeiten zur Stromunterbrechung erkunden und kennzeichnen (Notausschalter)" at bounding box center [101, 156] width 6 height 6
click at [101, 174] on button "Partikelfilter-Wanne eingesetzt (Model abhängig)" at bounding box center [101, 171] width 6 height 6
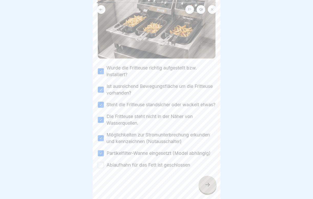
scroll to position [75, 0]
click at [97, 166] on div "✅ Checkliste: Vor Inbetriebnahme (I/II) Bitte alle Punkte aufmerksam durchlesen…" at bounding box center [157, 99] width 128 height 199
click at [100, 164] on button "Ablaufhahn für das Fett ist geschlossen" at bounding box center [101, 165] width 6 height 6
click at [207, 184] on icon at bounding box center [207, 185] width 6 height 6
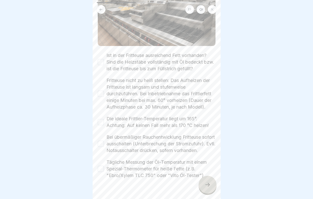
scroll to position [85, 0]
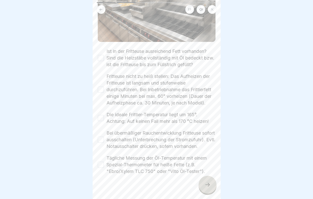
click at [100, 62] on div "Ist in der Fritteuse ausreichend Fett vorhanden? Sind die Heizstäbe vollständig…" at bounding box center [157, 58] width 118 height 20
click at [100, 59] on button "Ist in der Fritteuse ausreichend Fett vorhanden? Sind die Heizstäbe vollständig…" at bounding box center [101, 58] width 6 height 6
click at [99, 90] on button "Fritteuse nicht zu heiß stellen: Das Aufheizen der Fritteuse ist langsam und st…" at bounding box center [101, 90] width 6 height 6
click at [101, 119] on button "Die ideale Frittier-Temperatur liegt um 165°. Achtung: Auf keinen Fall mehr als…" at bounding box center [101, 118] width 6 height 6
click at [101, 143] on button "Bei übermäßiger Rauchentwicklung Fritteuse sofort ausschalten (Unterbrechung de…" at bounding box center [101, 140] width 6 height 6
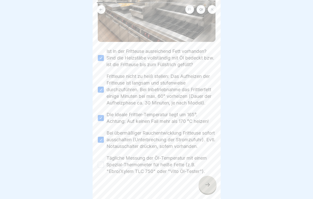
click at [101, 168] on button "Tägliche Messung der Öl-Temperatur mit einem Spezial-Thermometer für heiße Fett…" at bounding box center [101, 165] width 6 height 6
click at [207, 187] on icon at bounding box center [207, 185] width 6 height 6
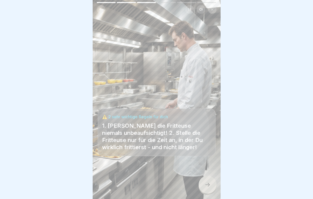
click at [207, 187] on icon at bounding box center [207, 185] width 6 height 6
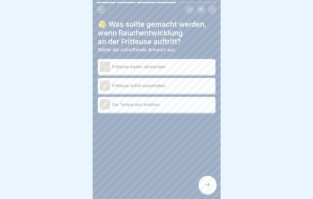
click at [157, 87] on p "Fritteuse sofort ausschalten." at bounding box center [162, 86] width 101 height 6
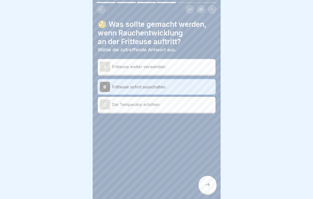
click at [211, 187] on div at bounding box center [207, 185] width 18 height 18
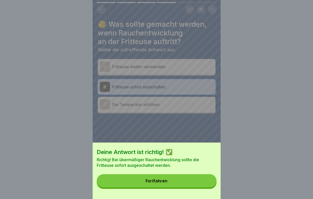
click at [188, 183] on button "Fortfahren" at bounding box center [157, 180] width 120 height 13
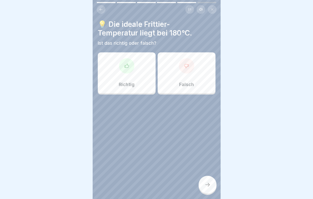
click at [134, 62] on div "Richtig" at bounding box center [127, 72] width 58 height 41
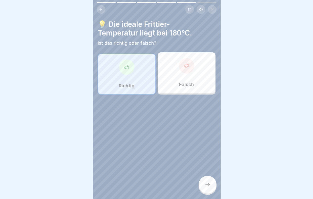
click at [211, 183] on div at bounding box center [207, 185] width 18 height 18
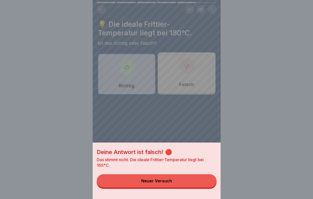
click at [184, 179] on button "Neuer Versuch" at bounding box center [157, 180] width 120 height 13
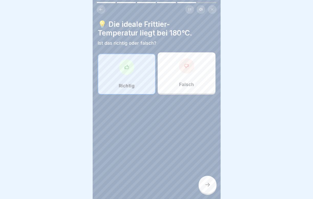
click at [190, 73] on div "Falsch" at bounding box center [186, 72] width 58 height 41
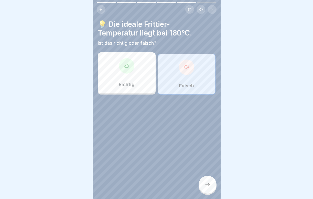
click at [209, 184] on icon at bounding box center [207, 185] width 6 height 6
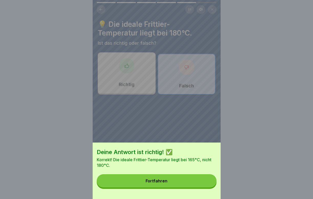
click at [179, 179] on button "Fortfahren" at bounding box center [157, 180] width 120 height 13
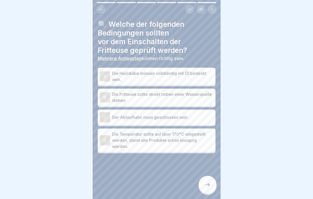
click at [146, 73] on p "Die Heizstäbe müssen vollständig mit Öl bedeckt sein." at bounding box center [162, 76] width 101 height 12
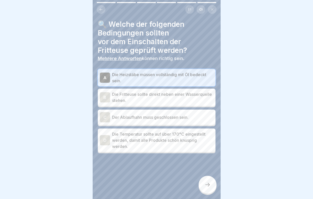
click at [144, 115] on p "Der Ablaufhahn muss geschlossen sein." at bounding box center [162, 117] width 101 height 6
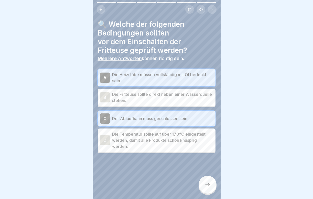
click at [206, 186] on icon at bounding box center [207, 185] width 6 height 6
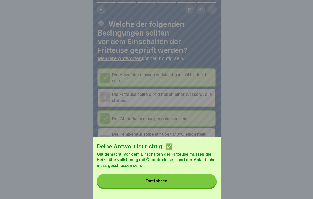
click at [180, 179] on button "Fortfahren" at bounding box center [157, 180] width 120 height 13
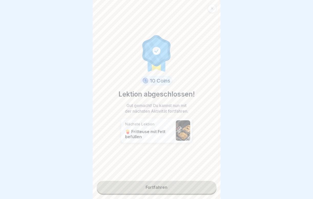
click at [170, 187] on link "Fortfahren" at bounding box center [157, 187] width 120 height 13
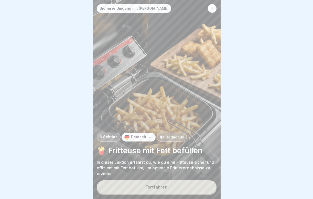
click at [168, 187] on button "Fortfahren" at bounding box center [157, 186] width 120 height 13
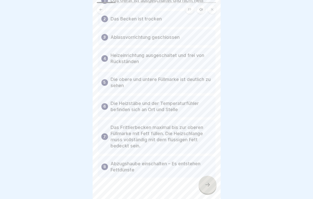
scroll to position [64, 0]
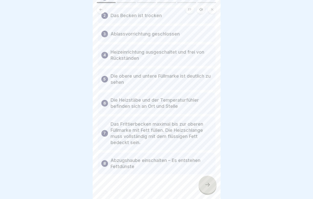
click at [208, 186] on icon at bounding box center [207, 185] width 6 height 6
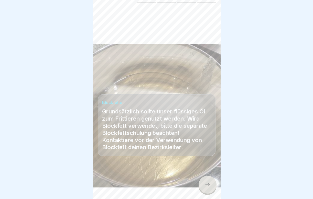
click at [204, 184] on icon at bounding box center [207, 185] width 6 height 6
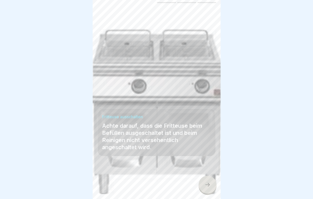
click at [205, 184] on icon at bounding box center [207, 185] width 6 height 6
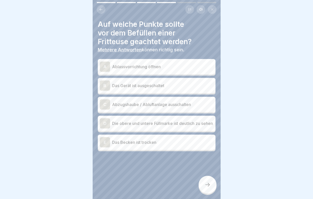
click at [145, 86] on p "Das Gerät ist ausgeschaltet" at bounding box center [162, 86] width 101 height 6
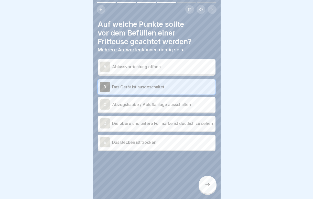
click at [137, 121] on p "Die obere und untere Füllmarke ist deutlich zu sehen" at bounding box center [162, 123] width 101 height 6
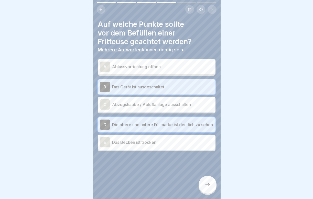
click at [146, 150] on div "E Das Becken ist trocken" at bounding box center [157, 142] width 118 height 15
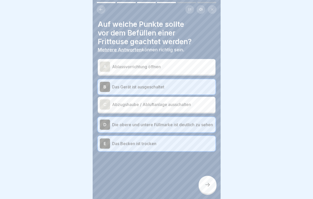
click at [206, 185] on icon at bounding box center [207, 185] width 6 height 6
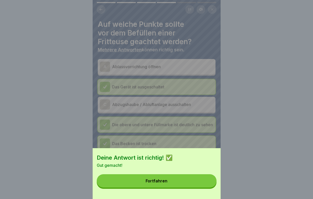
click at [188, 179] on button "Fortfahren" at bounding box center [157, 180] width 120 height 13
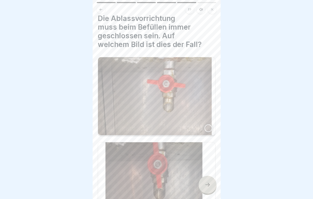
scroll to position [6, 0]
click at [207, 124] on div at bounding box center [208, 128] width 8 height 8
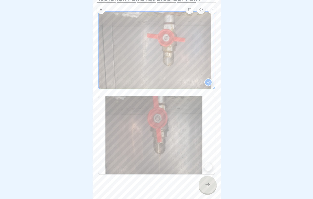
scroll to position [52, 0]
click at [208, 183] on icon at bounding box center [207, 185] width 6 height 6
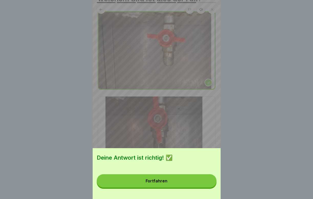
click at [193, 179] on button "Fortfahren" at bounding box center [157, 180] width 120 height 13
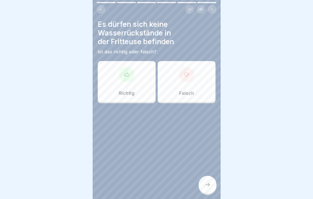
click at [127, 78] on div at bounding box center [126, 74] width 15 height 15
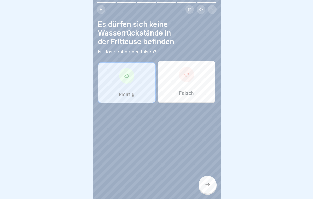
click at [208, 180] on div at bounding box center [207, 185] width 18 height 18
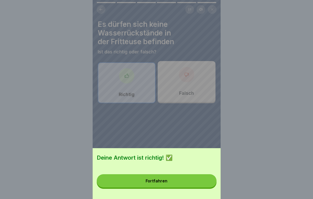
click at [189, 183] on button "Fortfahren" at bounding box center [157, 180] width 120 height 13
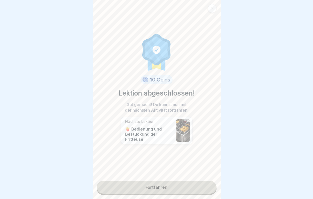
click at [172, 180] on div "10 Coins Lektion abgeschlossen! Gut gemacht! Du kannst nun mit der nächsten Akt…" at bounding box center [157, 99] width 128 height 199
click at [172, 189] on link "Fortfahren" at bounding box center [157, 187] width 120 height 13
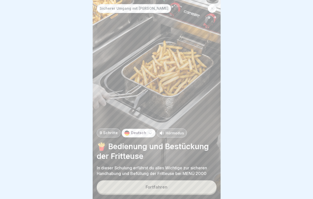
click at [170, 185] on button "Fortfahren" at bounding box center [157, 186] width 120 height 13
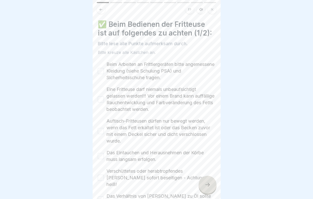
click at [101, 73] on button "Beim Arbeiten an Frittiergeräten bitte angemessene Kleidung (siehe Schulung PSA…" at bounding box center [101, 71] width 6 height 6
click at [100, 102] on button "Eine Fritteuse darf niemals unbeaufsichtigt gelassen werden!!! Vor einem Brand …" at bounding box center [101, 99] width 6 height 6
click at [99, 129] on button "Auftisch-Fritteusen dürfen nur bewegt werden, wenn das Fett erkaltet ist oder d…" at bounding box center [101, 131] width 6 height 6
click at [104, 154] on button "Das Eintauchen und Herausnehmen der Körbe muss langsam erfolgen." at bounding box center [101, 156] width 6 height 6
click at [101, 175] on button "Verschüttetes oder herabtropfendes [PERSON_NAME] sofort beseitigen - Achtung he…" at bounding box center [101, 178] width 6 height 6
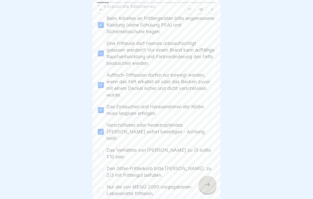
scroll to position [49, 0]
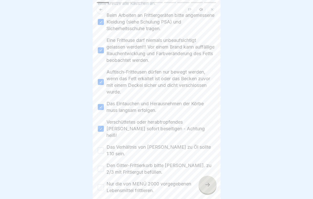
click at [102, 148] on button "Das Verhältnis von [PERSON_NAME] zu Öl sollte 1:10 sein." at bounding box center [101, 151] width 6 height 6
click at [103, 166] on button "Den Gitter-Frittierkorb bitte [PERSON_NAME]. zu 2/3 mit Frittiergut befüllen." at bounding box center [101, 169] width 6 height 6
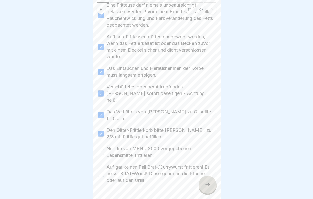
scroll to position [85, 0]
click at [103, 149] on button "Nur die von MENÜ 2000 vorgegebenen Lebensmittel frittieren." at bounding box center [101, 152] width 6 height 6
click at [101, 171] on button "Auf gar keinen Fall Brat-/Currywurst frittieren! Es heisst BRAT-Wurst! Diese ge…" at bounding box center [101, 174] width 6 height 6
click at [204, 184] on div at bounding box center [207, 185] width 18 height 18
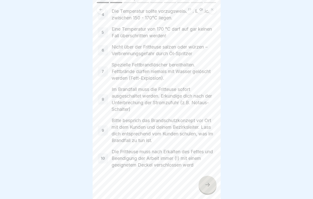
scroll to position [94, 0]
click at [203, 179] on div at bounding box center [207, 185] width 18 height 18
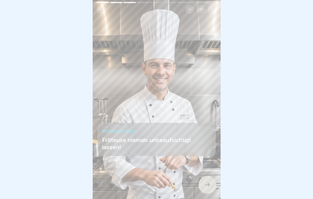
click at [203, 182] on div at bounding box center [207, 185] width 18 height 18
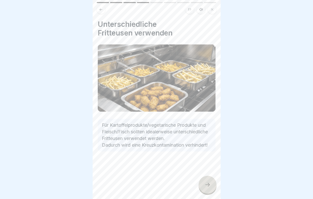
click at [203, 182] on div at bounding box center [207, 185] width 18 height 18
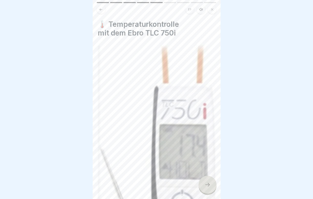
click at [203, 182] on div at bounding box center [207, 185] width 18 height 18
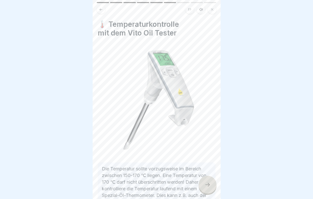
click at [203, 182] on div at bounding box center [207, 185] width 18 height 18
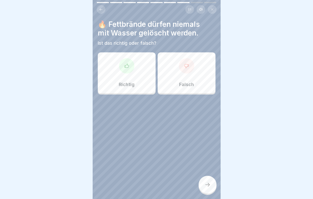
click at [137, 82] on div "Richtig" at bounding box center [127, 72] width 58 height 41
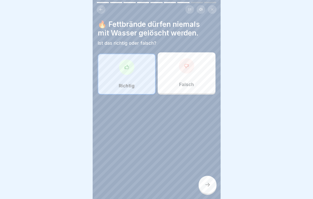
click at [212, 185] on div at bounding box center [207, 185] width 18 height 18
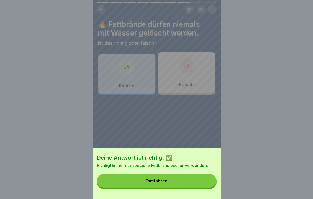
click at [197, 181] on button "Fortfahren" at bounding box center [157, 180] width 120 height 13
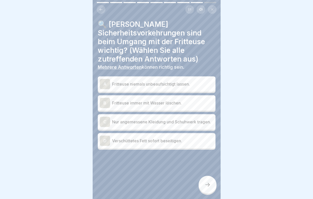
click at [156, 83] on p "Fritteuse niemals unbeaufsichtigt lassen." at bounding box center [162, 84] width 101 height 6
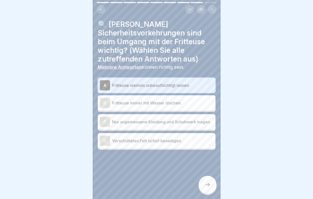
click at [145, 124] on p "Nur angemessene Kleidung und Schuhwerk tragen." at bounding box center [162, 122] width 101 height 6
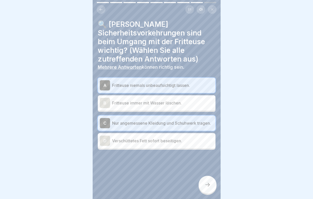
click at [171, 145] on div "D Verschüttetes [PERSON_NAME] sofort beseitigen." at bounding box center [157, 141] width 114 height 10
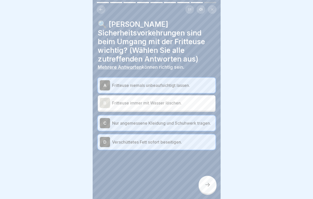
click at [211, 181] on div at bounding box center [207, 185] width 18 height 18
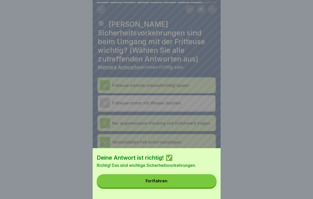
click at [201, 184] on button "Fortfahren" at bounding box center [157, 180] width 120 height 13
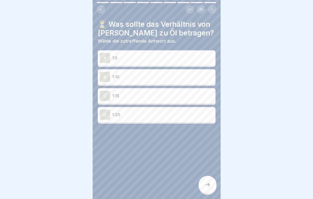
click at [141, 58] on p "1:5" at bounding box center [162, 58] width 101 height 6
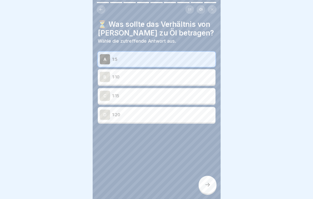
click at [210, 185] on icon at bounding box center [207, 185] width 6 height 6
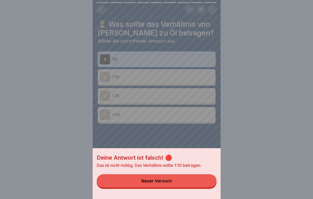
click at [175, 183] on button "Neuer Versuch" at bounding box center [157, 180] width 120 height 13
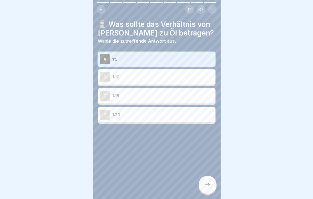
click at [152, 79] on p "1:10" at bounding box center [162, 77] width 101 height 6
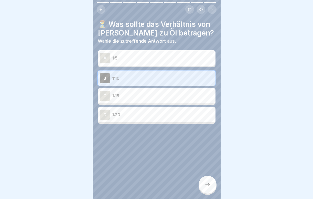
click at [206, 182] on div at bounding box center [207, 185] width 18 height 18
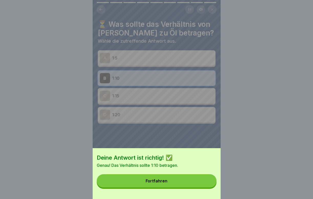
click at [187, 183] on button "Fortfahren" at bounding box center [157, 180] width 120 height 13
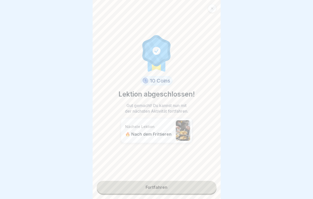
click at [164, 187] on link "Fortfahren" at bounding box center [157, 187] width 120 height 13
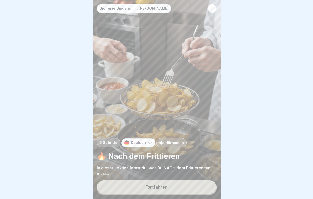
click at [159, 188] on div "Fortfahren" at bounding box center [156, 187] width 22 height 5
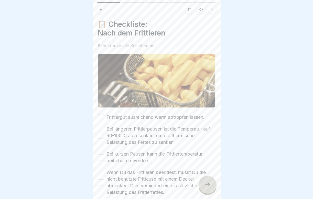
click at [100, 116] on button "Frittiergut ausreichend warm abtropfen lassen." at bounding box center [101, 117] width 6 height 6
click at [97, 138] on div "📋 Checkliste: Nach dem Frittieren Bitte kreuze alle Kästchen an. Frittiergut au…" at bounding box center [157, 99] width 128 height 199
click at [100, 135] on button "Bei längeren Frittierpausen ist die Temperatur auf 90-100℃ abzusenken, um die t…" at bounding box center [101, 136] width 6 height 6
click at [102, 160] on button "Bei kurzen Pausen kann die Frittiertemperatur beibehalten werden." at bounding box center [101, 157] width 6 height 6
click at [103, 181] on button "Wenn Du das Frittieren beendest, musst Du die nicht benutzte Fritteuse mit eine…" at bounding box center [101, 182] width 6 height 6
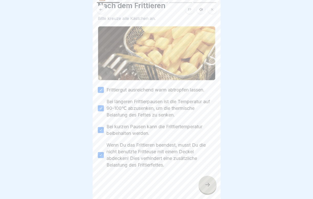
scroll to position [27, 0]
click at [204, 186] on icon at bounding box center [207, 185] width 6 height 6
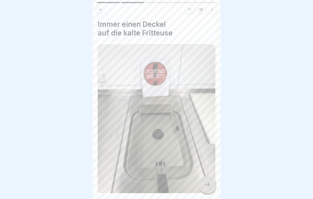
click at [204, 186] on icon at bounding box center [207, 185] width 6 height 6
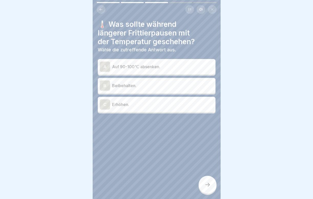
click at [156, 62] on div "A Auf 90-100℃ absenken." at bounding box center [157, 67] width 114 height 10
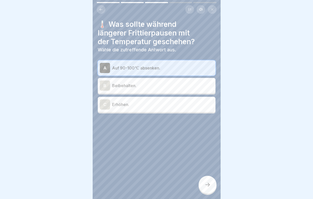
click at [208, 185] on icon at bounding box center [207, 185] width 6 height 6
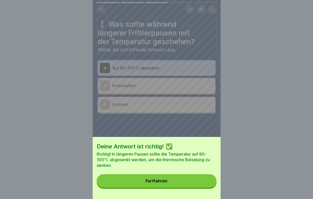
click at [198, 184] on button "Fortfahren" at bounding box center [157, 180] width 120 height 13
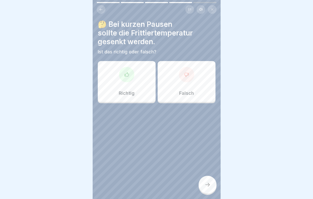
click at [126, 84] on div "Richtig" at bounding box center [127, 81] width 58 height 41
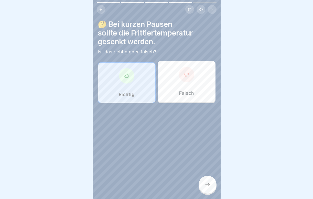
click at [205, 186] on icon at bounding box center [207, 185] width 6 height 6
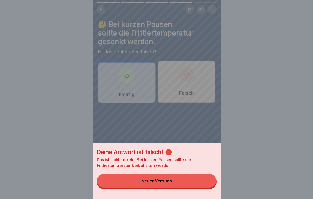
click at [183, 91] on div "Deine Antwort ist falsch! 🔴 Das ist nicht korrekt. Bei kurzen Pausen sollte die…" at bounding box center [157, 99] width 128 height 199
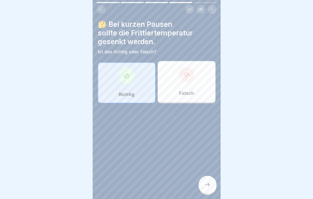
click at [183, 91] on p "Falsch" at bounding box center [186, 94] width 15 height 6
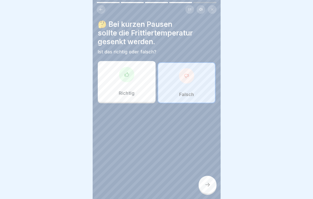
click at [204, 179] on div at bounding box center [207, 185] width 18 height 18
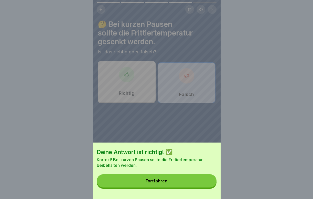
click at [188, 181] on button "Fortfahren" at bounding box center [157, 180] width 120 height 13
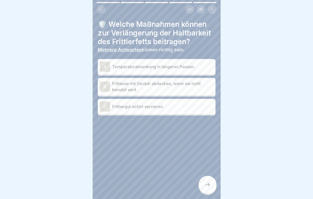
click at [153, 69] on p "Temperaturabsenkung in längeren Pausen." at bounding box center [162, 67] width 101 height 6
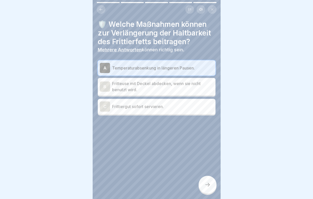
click at [148, 83] on p "Fritteuse mit Deckel abdecken, wenn sie nicht benutzt wird." at bounding box center [162, 87] width 101 height 12
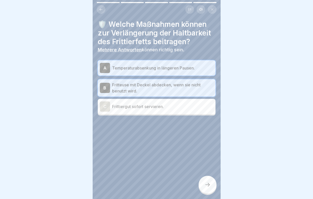
click at [206, 184] on icon at bounding box center [207, 185] width 6 height 6
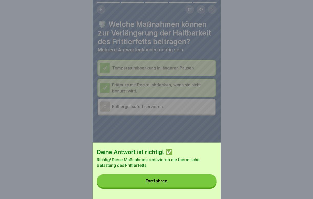
click at [192, 183] on button "Fortfahren" at bounding box center [157, 180] width 120 height 13
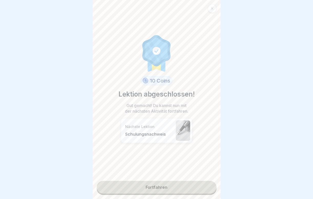
click at [174, 185] on link "Fortfahren" at bounding box center [157, 187] width 120 height 13
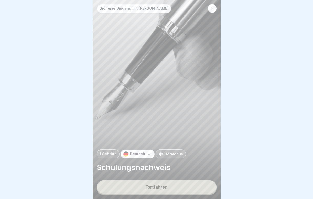
click at [168, 185] on button "Fortfahren" at bounding box center [157, 186] width 120 height 13
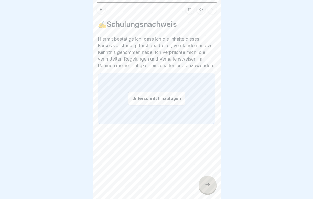
click at [161, 105] on button "Unterschrift hinzufügen" at bounding box center [156, 99] width 57 height 14
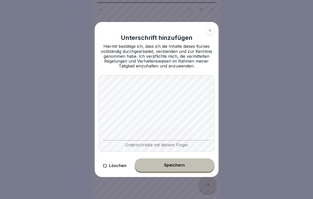
click at [178, 167] on div "Speichern" at bounding box center [174, 165] width 21 height 5
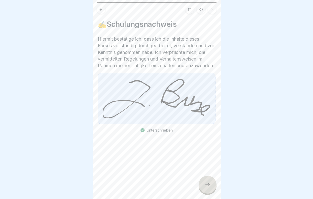
click at [211, 185] on div at bounding box center [207, 185] width 18 height 18
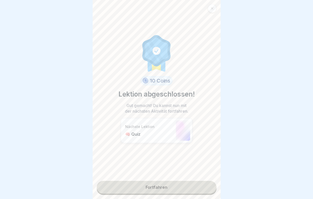
click at [177, 186] on link "Fortfahren" at bounding box center [157, 187] width 120 height 13
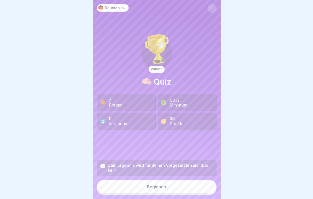
click at [176, 187] on button "Beginnen" at bounding box center [157, 187] width 120 height 14
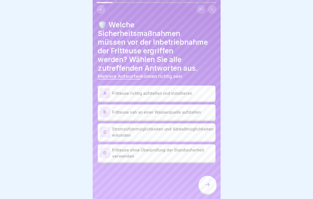
click at [152, 94] on p "Fritteuse richtig aufstellen und installieren" at bounding box center [162, 93] width 101 height 6
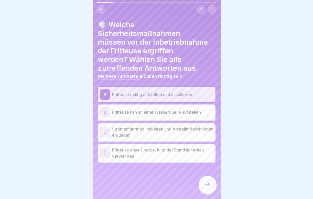
click at [132, 132] on p "Stromzufuhrmöglichkeiten und Abstellmöglichkeiten erkunden" at bounding box center [162, 132] width 101 height 12
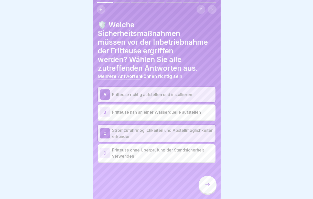
click at [210, 186] on icon at bounding box center [207, 185] width 6 height 6
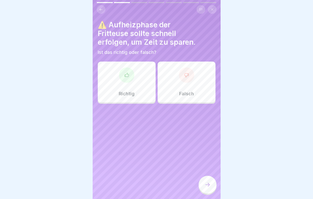
click at [188, 70] on div at bounding box center [186, 74] width 15 height 15
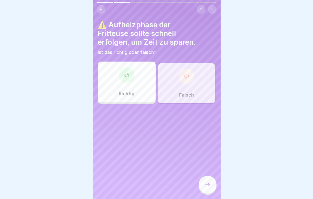
click at [207, 187] on icon at bounding box center [207, 185] width 6 height 6
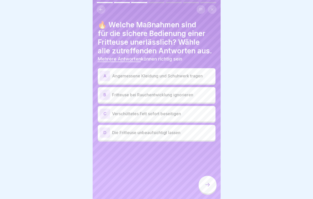
click at [154, 80] on div "A Angemessene Kleidung und Schuhwerk tragen" at bounding box center [157, 76] width 114 height 10
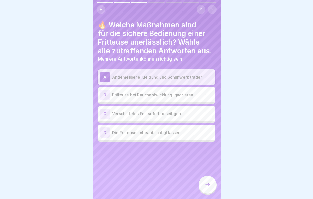
click at [142, 114] on p "Verschüttetes Fett sofort beseitigen" at bounding box center [162, 114] width 101 height 6
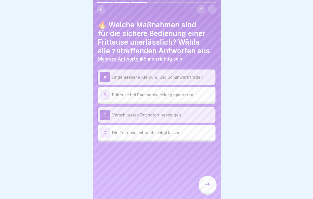
click at [209, 189] on div at bounding box center [207, 185] width 18 height 18
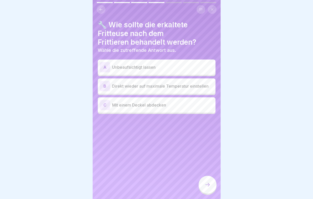
click at [145, 108] on div "C Mit einem Deckel abdecken" at bounding box center [157, 105] width 114 height 10
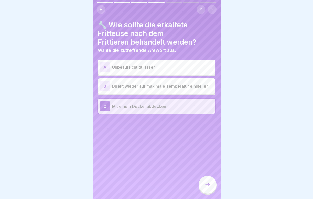
click at [210, 184] on div at bounding box center [207, 185] width 18 height 18
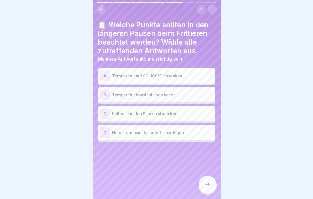
click at [160, 80] on div "A Temperatur auf 90-100℃ absenken" at bounding box center [157, 76] width 114 height 10
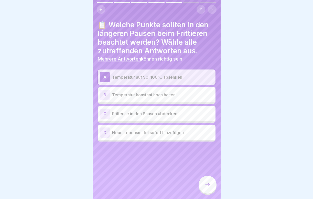
click at [146, 117] on div "C Fritteuse in den Pausen abdecken" at bounding box center [157, 114] width 114 height 10
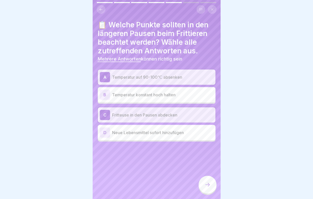
click at [207, 188] on icon at bounding box center [207, 185] width 6 height 6
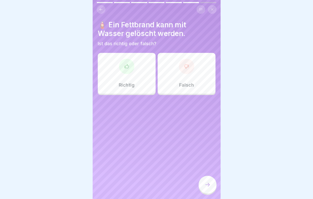
click at [187, 72] on div at bounding box center [186, 66] width 15 height 15
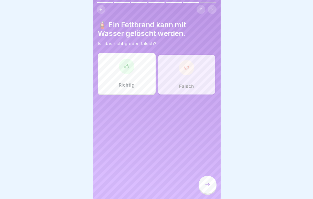
click at [208, 186] on icon at bounding box center [207, 185] width 6 height 6
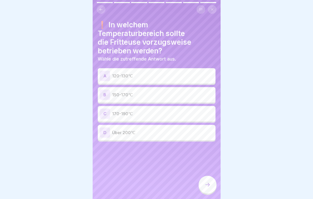
click at [146, 92] on p "150-170℃" at bounding box center [162, 95] width 101 height 6
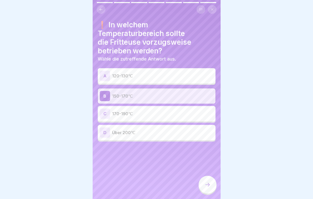
click at [207, 186] on icon at bounding box center [207, 185] width 6 height 6
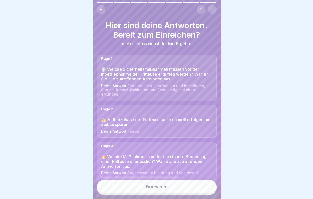
click at [194, 188] on button "Einreichen" at bounding box center [157, 187] width 120 height 14
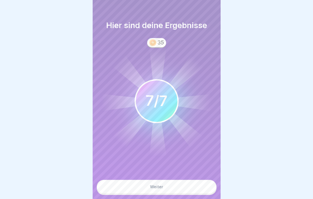
click at [194, 188] on button "Weiter" at bounding box center [157, 187] width 120 height 14
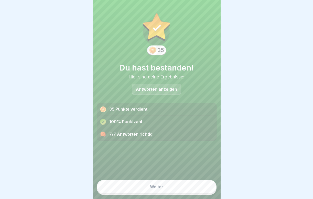
click at [194, 188] on button "Weiter" at bounding box center [157, 187] width 120 height 14
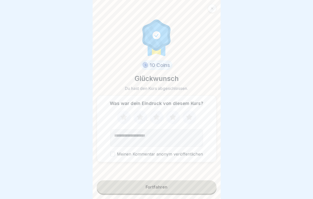
click at [177, 112] on icon at bounding box center [173, 117] width 14 height 13
click at [152, 183] on button "Fortfahren" at bounding box center [157, 186] width 120 height 13
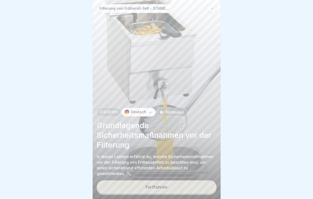
click at [134, 188] on button "Fortfahren" at bounding box center [157, 186] width 120 height 13
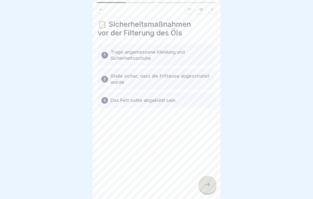
click at [208, 187] on icon at bounding box center [207, 185] width 6 height 6
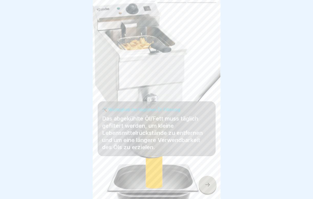
click at [206, 186] on icon at bounding box center [207, 185] width 6 height 6
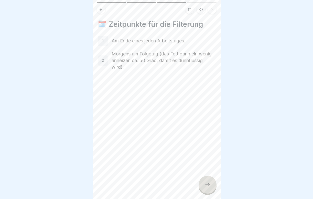
click at [206, 186] on icon at bounding box center [207, 185] width 6 height 6
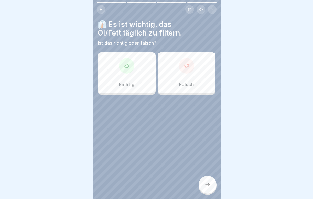
click at [127, 61] on div at bounding box center [126, 65] width 15 height 15
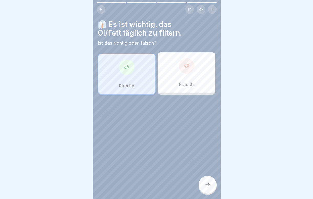
click at [208, 184] on icon at bounding box center [207, 185] width 6 height 6
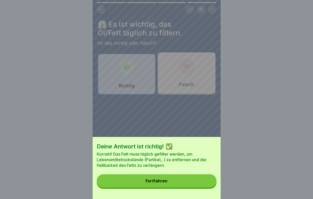
click at [182, 178] on button "Fortfahren" at bounding box center [157, 180] width 120 height 13
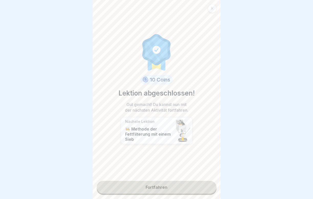
click at [174, 189] on link "Fortfahren" at bounding box center [157, 187] width 120 height 13
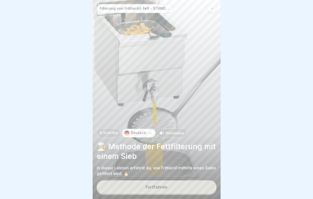
click at [172, 189] on button "Fortfahren" at bounding box center [157, 186] width 120 height 13
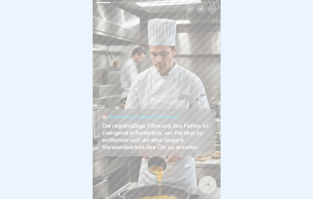
click at [205, 184] on icon at bounding box center [207, 185] width 6 height 6
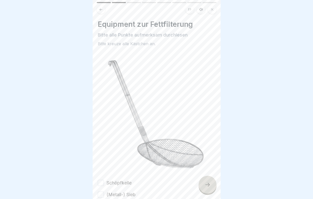
click at [99, 183] on button "Schöpfkelle" at bounding box center [101, 183] width 6 height 6
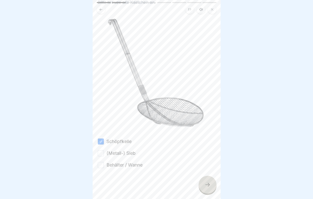
scroll to position [41, 0]
click at [99, 152] on button "(Metall-) Sieb" at bounding box center [101, 153] width 6 height 6
click at [101, 168] on button "Behälter / Wanne" at bounding box center [101, 165] width 6 height 6
click at [207, 187] on icon at bounding box center [207, 185] width 6 height 6
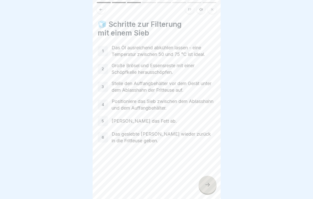
click at [206, 186] on icon at bounding box center [207, 185] width 6 height 6
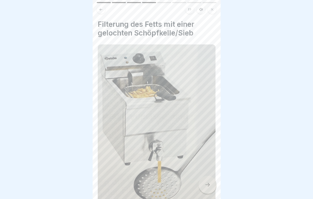
click at [206, 186] on icon at bounding box center [207, 185] width 6 height 6
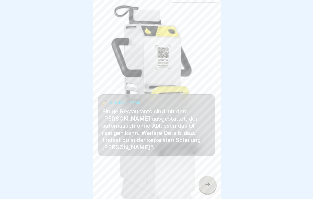
click at [206, 186] on icon at bounding box center [207, 185] width 6 height 6
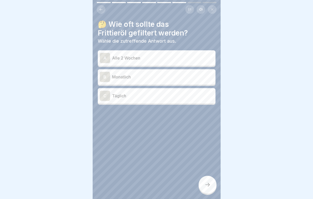
click at [161, 99] on div "C Täglich" at bounding box center [157, 96] width 114 height 10
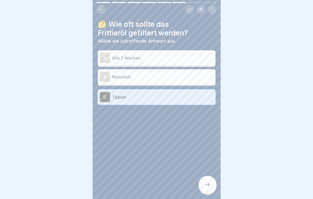
click at [211, 189] on div at bounding box center [207, 185] width 18 height 18
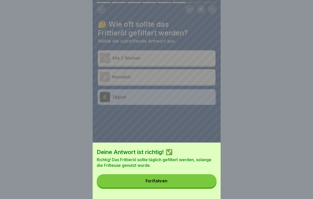
click at [194, 185] on button "Fortfahren" at bounding box center [157, 180] width 120 height 13
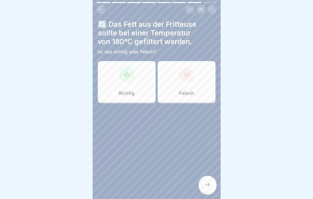
click at [185, 93] on p "Falsch" at bounding box center [186, 94] width 15 height 6
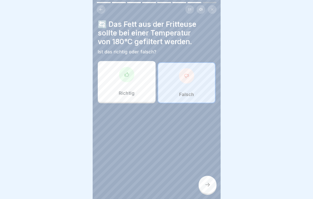
click at [209, 180] on div at bounding box center [207, 185] width 18 height 18
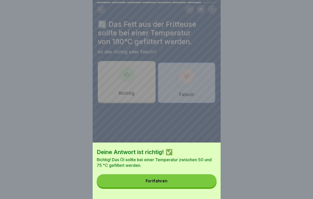
click at [193, 183] on button "Fortfahren" at bounding box center [157, 180] width 120 height 13
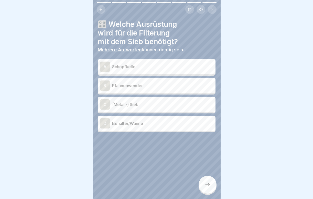
click at [134, 68] on p "Schöpfkelle" at bounding box center [162, 67] width 101 height 6
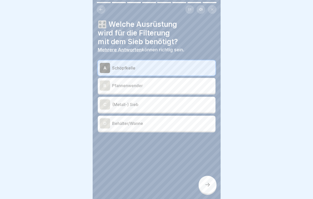
click at [126, 102] on p "(Metall-) Sieb" at bounding box center [162, 104] width 101 height 6
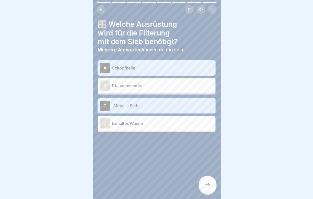
click at [123, 125] on p "Behälter/Wanne" at bounding box center [162, 123] width 101 height 6
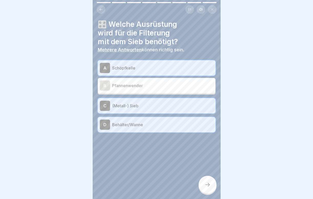
click at [210, 189] on div at bounding box center [207, 185] width 18 height 18
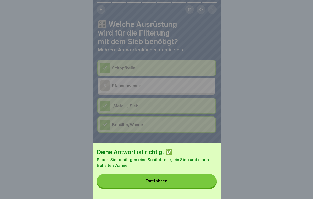
click at [189, 184] on button "Fortfahren" at bounding box center [157, 180] width 120 height 13
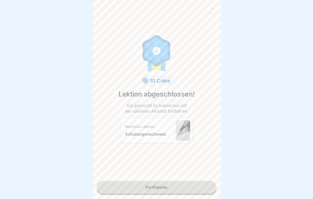
click at [178, 187] on link "Fortfahren" at bounding box center [157, 187] width 120 height 13
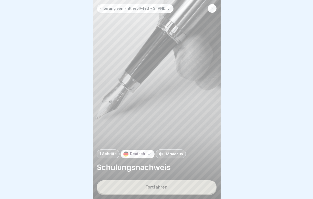
click at [167, 182] on button "Fortfahren" at bounding box center [157, 186] width 120 height 13
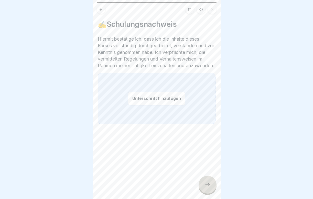
click at [144, 99] on button "Unterschrift hinzufügen" at bounding box center [156, 99] width 57 height 14
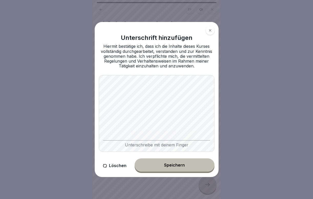
click at [179, 162] on button "Speichern" at bounding box center [174, 165] width 80 height 13
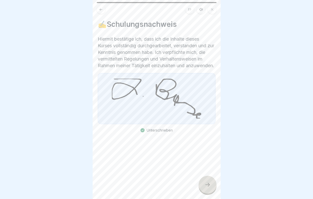
click at [202, 181] on div at bounding box center [207, 185] width 18 height 18
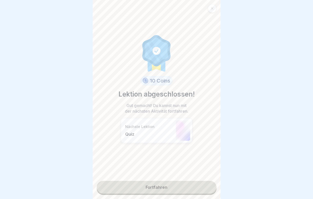
click at [172, 182] on link "Fortfahren" at bounding box center [157, 187] width 120 height 13
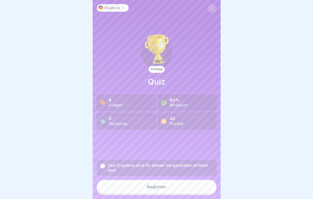
click at [171, 187] on button "Beginnen" at bounding box center [157, 187] width 120 height 14
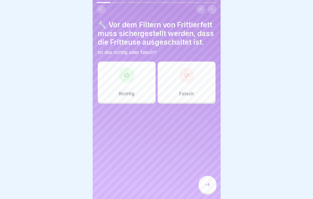
click at [127, 84] on div "Richtig" at bounding box center [127, 82] width 58 height 41
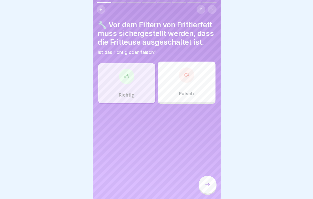
click at [208, 187] on icon at bounding box center [207, 185] width 6 height 6
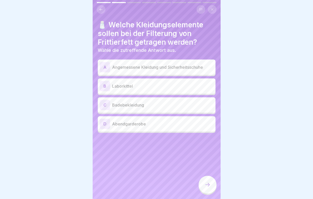
click at [174, 63] on div "A Angemessene Kleidung und Sicherheitsschuhe" at bounding box center [157, 67] width 114 height 10
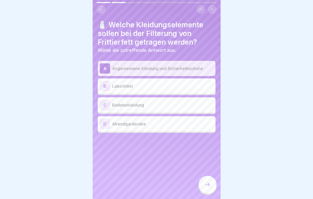
click at [209, 185] on icon at bounding box center [207, 185] width 6 height 6
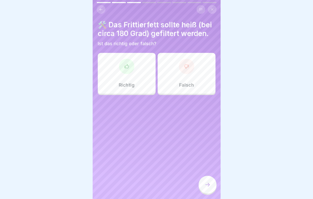
click at [188, 74] on div "Falsch" at bounding box center [186, 73] width 58 height 41
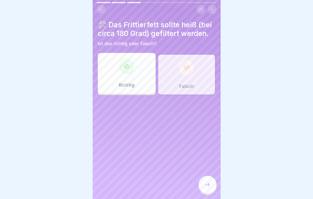
click at [204, 186] on icon at bounding box center [207, 185] width 6 height 6
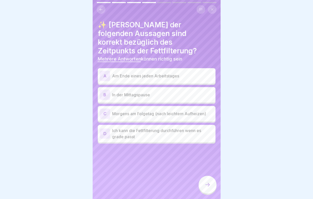
click at [165, 73] on p "Am Ende eines jeden Arbeitstages" at bounding box center [162, 76] width 101 height 6
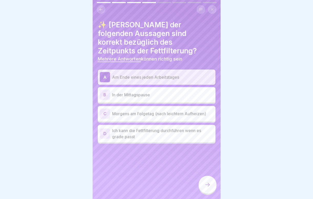
click at [155, 111] on p "Morgens am Folgetag (nach leichtem Aufheizen)" at bounding box center [162, 114] width 101 height 6
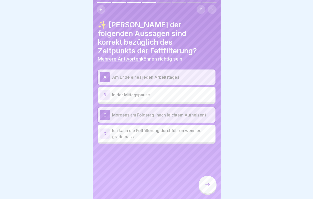
click at [208, 186] on icon at bounding box center [207, 185] width 6 height 6
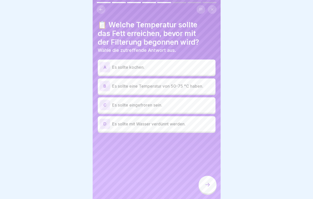
click at [149, 89] on div "B Es sollte eine Temperatur von 50-75 °C haben." at bounding box center [157, 86] width 114 height 10
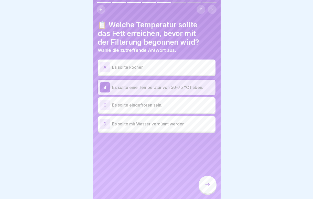
click at [208, 188] on icon at bounding box center [207, 185] width 6 height 6
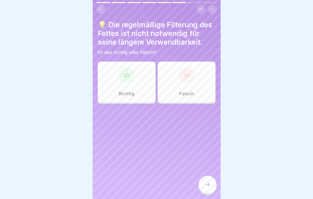
click at [184, 70] on div at bounding box center [186, 74] width 15 height 15
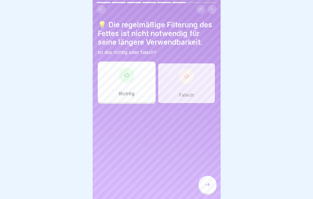
click at [204, 189] on div at bounding box center [207, 185] width 18 height 18
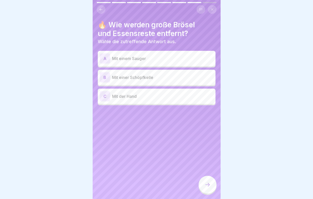
click at [149, 77] on p "Mit einer Schöpfkelle" at bounding box center [162, 77] width 101 height 6
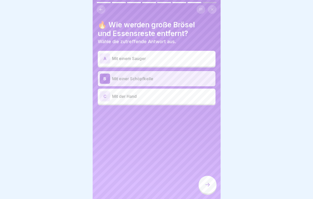
click at [210, 186] on icon at bounding box center [207, 185] width 6 height 6
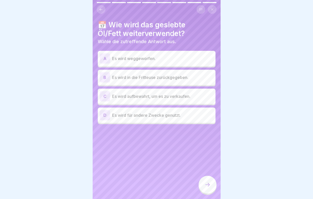
click at [157, 76] on p "Es wird in die Fritteuse zurückgegeben." at bounding box center [162, 77] width 101 height 6
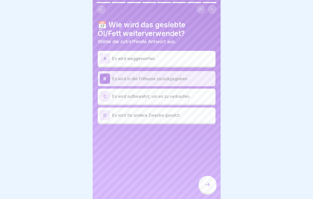
click at [210, 187] on icon at bounding box center [207, 185] width 6 height 6
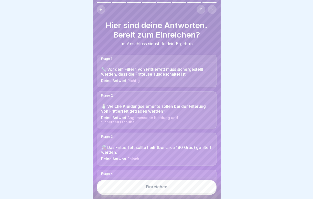
click at [204, 189] on button "Einreichen" at bounding box center [157, 187] width 120 height 14
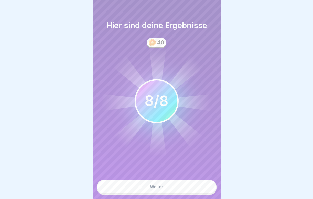
click at [194, 190] on button "Weiter" at bounding box center [157, 187] width 120 height 14
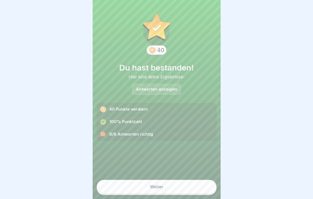
click at [194, 190] on button "Weiter" at bounding box center [157, 187] width 120 height 14
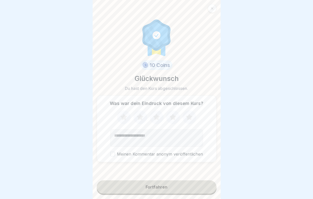
click at [175, 117] on icon at bounding box center [172, 117] width 7 height 6
click at [150, 188] on div "Fortfahren" at bounding box center [156, 187] width 22 height 5
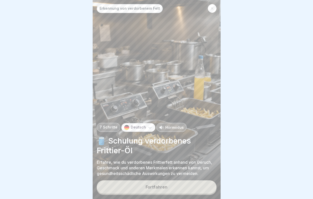
click at [182, 191] on button "Fortfahren" at bounding box center [157, 186] width 120 height 13
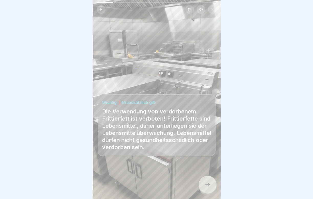
click at [209, 189] on div at bounding box center [207, 185] width 18 height 18
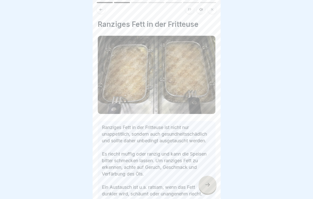
click at [207, 187] on icon at bounding box center [207, 185] width 6 height 6
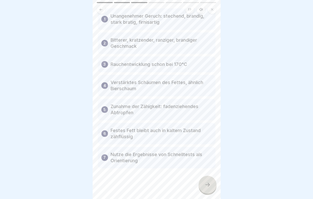
scroll to position [36, 0]
click at [208, 186] on icon at bounding box center [207, 185] width 6 height 6
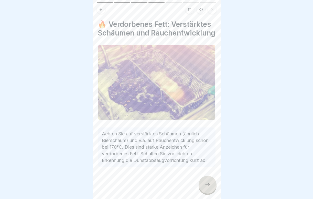
click at [208, 186] on icon at bounding box center [207, 185] width 6 height 6
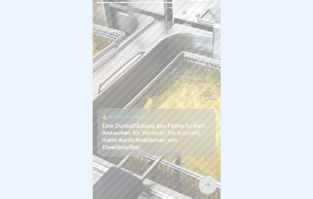
click at [208, 186] on icon at bounding box center [207, 185] width 6 height 6
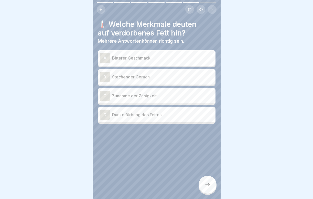
click at [154, 64] on div "A Bitterer Geschmack" at bounding box center [157, 57] width 118 height 15
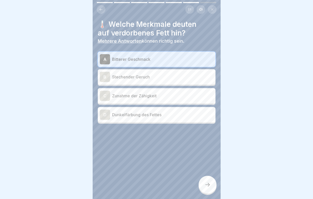
click at [154, 75] on p "Stechender Geruch" at bounding box center [162, 77] width 101 height 6
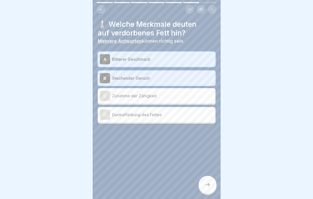
click at [153, 112] on p "Dunkelfärbung des Fettes" at bounding box center [162, 115] width 101 height 6
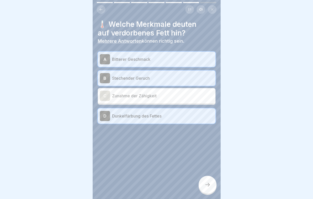
click at [153, 112] on div "D Dunkelfärbung des Fettes" at bounding box center [157, 116] width 114 height 10
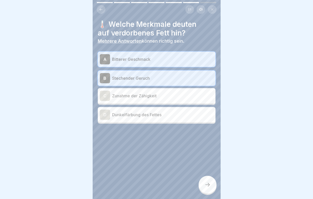
click at [211, 185] on div at bounding box center [207, 185] width 18 height 18
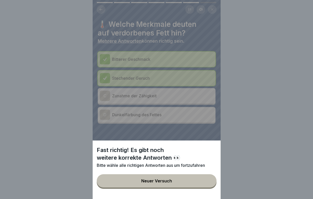
click at [149, 117] on div "Fast richtig! Es gibt noch weitere korrekte Antworten 👀 Bitte wähle alle richti…" at bounding box center [157, 99] width 128 height 199
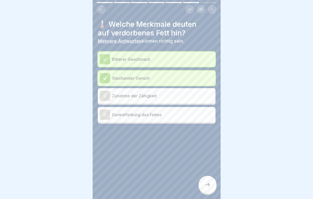
click at [149, 117] on p "Dunkelfärbung des Fettes" at bounding box center [162, 115] width 101 height 6
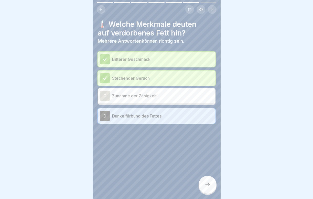
click at [212, 187] on div at bounding box center [207, 185] width 18 height 18
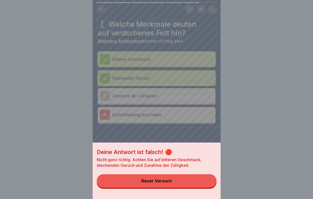
click at [184, 177] on button "Neuer Versuch" at bounding box center [157, 180] width 120 height 13
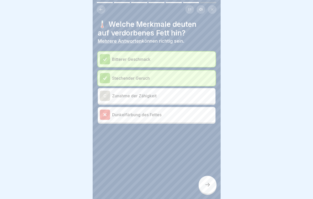
click at [153, 95] on p "Zunahme der Zähigkeit" at bounding box center [162, 96] width 101 height 6
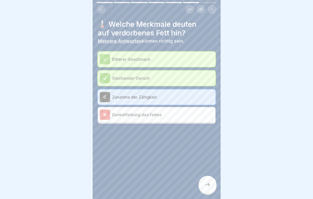
click at [206, 179] on div at bounding box center [207, 185] width 18 height 18
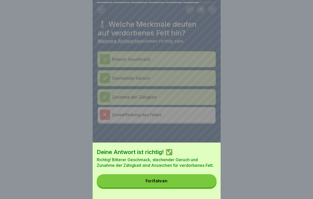
click at [173, 178] on button "Fortfahren" at bounding box center [157, 180] width 120 height 13
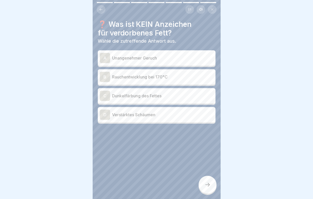
click at [156, 98] on p "Dunkelfärbung des Fettes" at bounding box center [162, 96] width 101 height 6
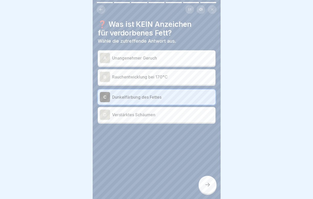
click at [206, 185] on icon at bounding box center [207, 185] width 6 height 6
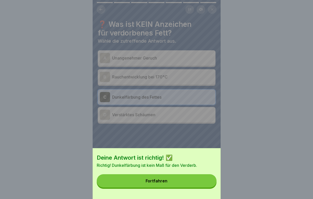
click at [180, 180] on button "Fortfahren" at bounding box center [157, 180] width 120 height 13
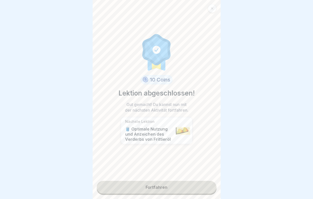
click at [170, 186] on link "Fortfahren" at bounding box center [157, 187] width 120 height 13
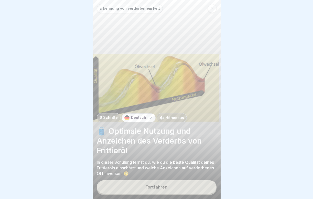
click at [170, 186] on button "Fortfahren" at bounding box center [157, 186] width 120 height 13
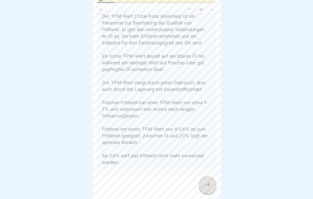
scroll to position [105, 0]
click at [203, 185] on div at bounding box center [207, 185] width 18 height 18
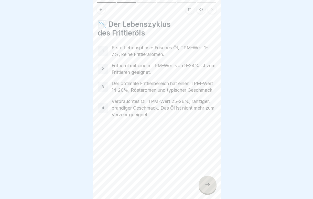
click at [203, 185] on div at bounding box center [207, 185] width 18 height 18
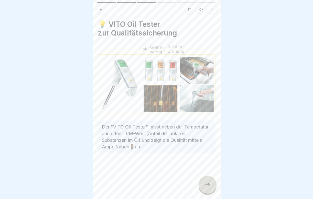
click at [203, 185] on div at bounding box center [207, 185] width 18 height 18
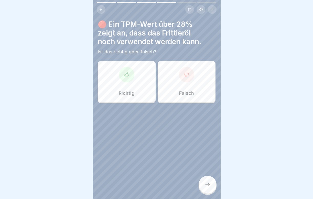
click at [170, 87] on div "Falsch" at bounding box center [186, 81] width 58 height 41
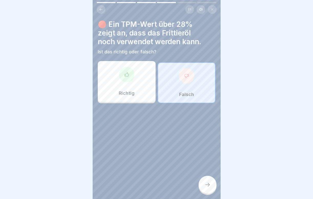
click at [210, 184] on icon at bounding box center [207, 185] width 6 height 6
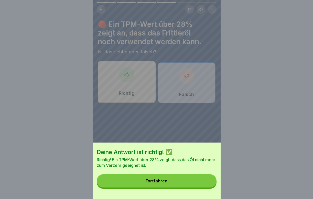
click at [188, 183] on button "Fortfahren" at bounding box center [157, 180] width 120 height 13
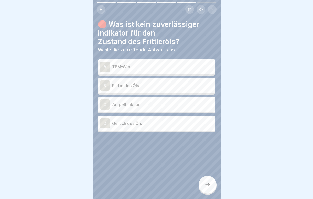
click at [142, 63] on div "A TPM-Wert" at bounding box center [157, 67] width 114 height 10
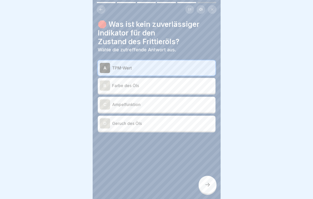
click at [141, 103] on p "Ampelfunktion" at bounding box center [162, 104] width 101 height 6
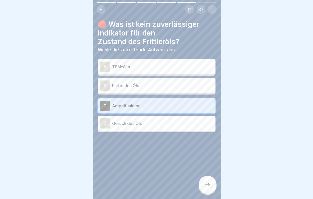
click at [132, 70] on div "A TPM-Wert" at bounding box center [157, 67] width 114 height 10
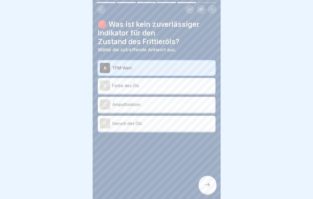
click at [209, 184] on icon at bounding box center [207, 185] width 6 height 6
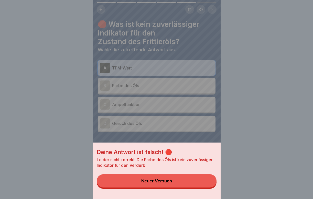
click at [191, 188] on div "Deine Antwort ist falsch! 🔴 Leider nicht korrekt. Die Farbe des Öls ist kein zu…" at bounding box center [157, 171] width 128 height 56
click at [172, 182] on button "Neuer Versuch" at bounding box center [157, 180] width 120 height 13
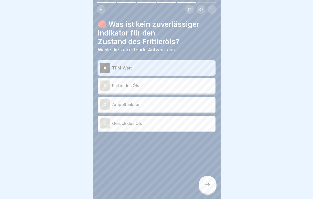
click at [142, 110] on div "C Ampelfunktion" at bounding box center [157, 104] width 118 height 15
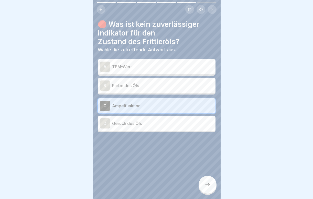
click at [213, 184] on div at bounding box center [207, 185] width 18 height 18
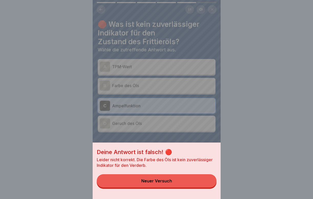
click at [198, 184] on button "Neuer Versuch" at bounding box center [157, 180] width 120 height 13
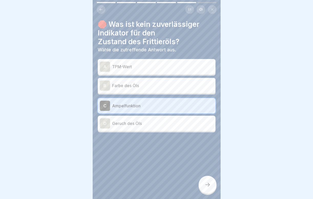
click at [138, 120] on p "Geruch des Öls" at bounding box center [162, 123] width 101 height 6
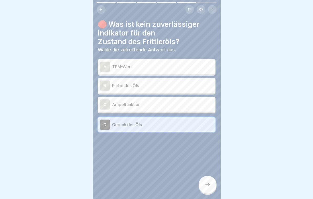
click at [207, 184] on icon at bounding box center [207, 185] width 6 height 6
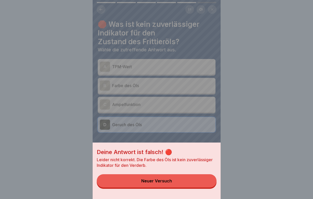
click at [197, 184] on button "Neuer Versuch" at bounding box center [157, 180] width 120 height 13
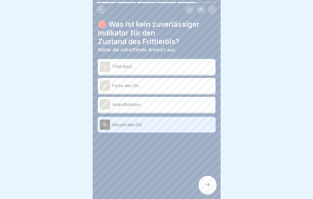
click at [125, 85] on p "Farbe des Öls" at bounding box center [162, 86] width 101 height 6
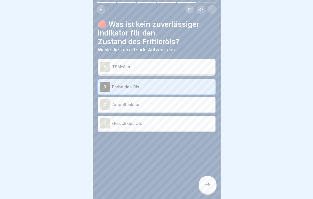
click at [213, 190] on div at bounding box center [207, 185] width 18 height 18
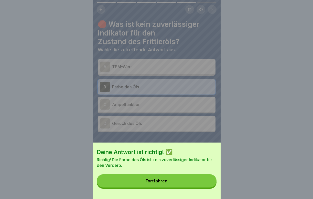
click at [174, 184] on button "Fortfahren" at bounding box center [157, 180] width 120 height 13
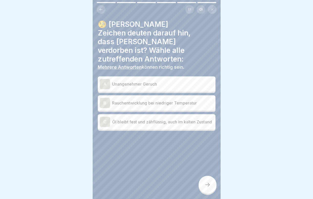
click at [143, 81] on div "A Unangenehmer Geruch" at bounding box center [157, 83] width 118 height 15
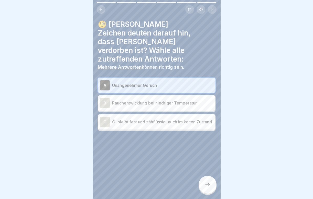
click at [146, 103] on div "A Unangenehmer Geruch B Rauchentwicklung bei niedriger Temperatur C Öl bleibt f…" at bounding box center [157, 104] width 118 height 53
click at [142, 100] on p "Rauchentwicklung bei niedriger Temperatur" at bounding box center [162, 103] width 101 height 6
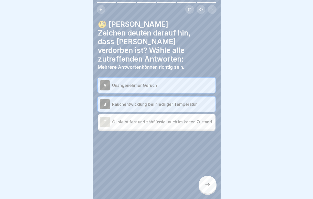
click at [138, 119] on p "Öl bleibt fest und zähflüssig, auch im kalten Zustand" at bounding box center [162, 122] width 101 height 6
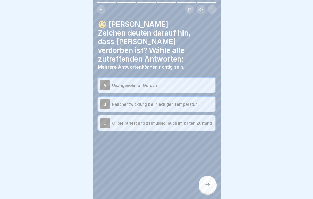
click at [211, 188] on div at bounding box center [207, 185] width 18 height 18
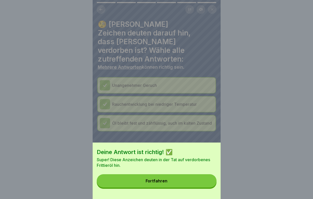
click at [191, 193] on div "Deine Antwort ist richtig! ✅ Super! Diese Anzeichen deuten in der Tat auf verdo…" at bounding box center [157, 171] width 128 height 56
click at [190, 180] on button "Fortfahren" at bounding box center [157, 180] width 120 height 13
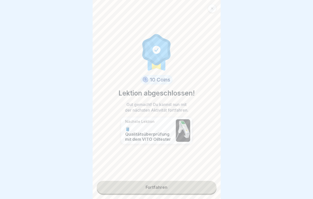
click at [184, 188] on link "Fortfahren" at bounding box center [157, 187] width 120 height 13
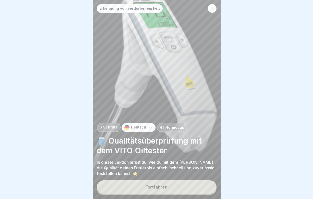
click at [185, 191] on button "Fortfahren" at bounding box center [157, 186] width 120 height 13
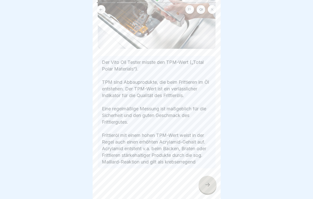
scroll to position [74, 0]
click at [205, 185] on icon at bounding box center [207, 185] width 6 height 6
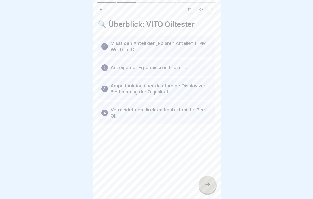
click at [205, 185] on icon at bounding box center [207, 185] width 6 height 6
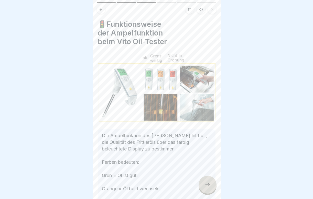
click at [205, 185] on icon at bounding box center [207, 185] width 6 height 6
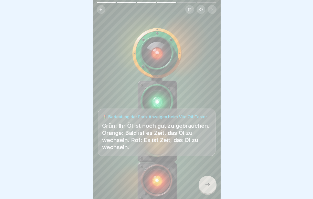
click at [205, 185] on icon at bounding box center [207, 185] width 6 height 6
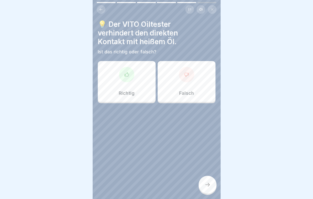
click at [138, 96] on div "Richtig" at bounding box center [127, 81] width 58 height 41
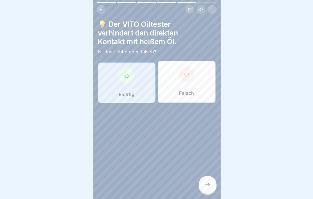
click at [210, 182] on div at bounding box center [207, 185] width 18 height 18
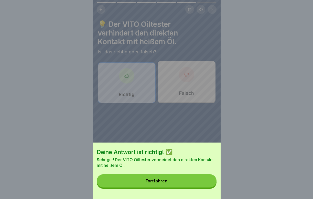
click at [202, 185] on button "Fortfahren" at bounding box center [157, 180] width 120 height 13
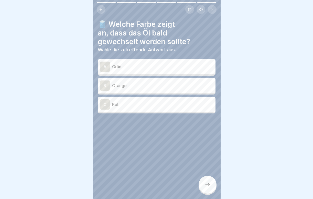
click at [159, 86] on p "Orange" at bounding box center [162, 86] width 101 height 6
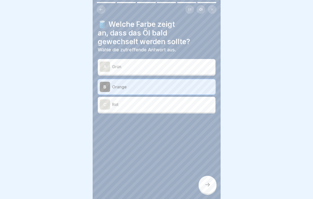
click at [206, 185] on icon at bounding box center [207, 185] width 6 height 6
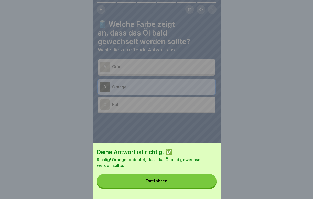
click at [193, 185] on button "Fortfahren" at bounding box center [157, 180] width 120 height 13
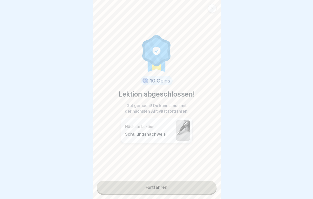
click at [178, 187] on link "Fortfahren" at bounding box center [157, 187] width 120 height 13
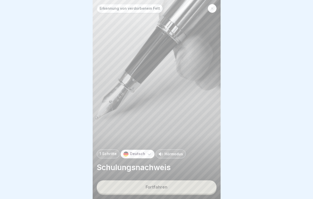
click at [160, 186] on div "Fortfahren" at bounding box center [156, 187] width 22 height 5
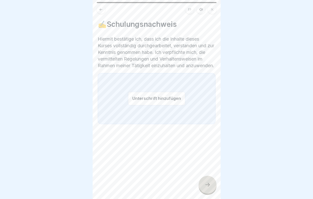
click at [132, 103] on button "Unterschrift hinzufügen" at bounding box center [156, 99] width 57 height 14
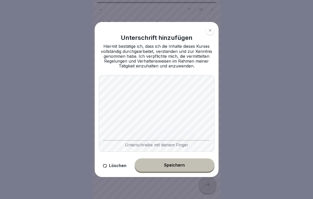
click at [184, 164] on button "Speichern" at bounding box center [174, 165] width 80 height 13
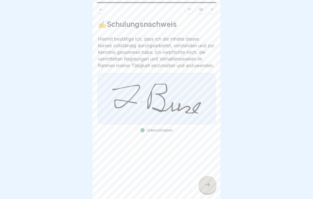
click at [205, 180] on div at bounding box center [207, 185] width 18 height 18
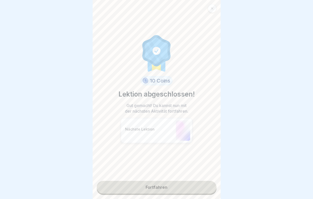
click at [170, 187] on link "Fortfahren" at bounding box center [157, 187] width 120 height 13
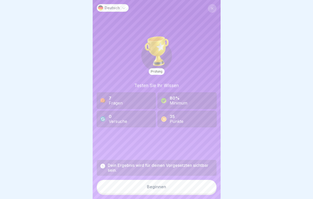
click at [169, 183] on button "Beginnen" at bounding box center [157, 187] width 120 height 14
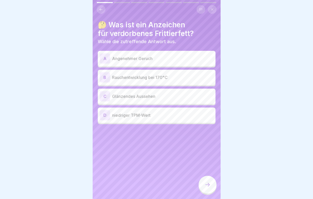
click at [134, 79] on p "Rauchentwicklung bei 170°C" at bounding box center [162, 77] width 101 height 6
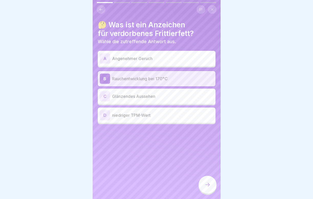
click at [211, 183] on div at bounding box center [207, 185] width 18 height 18
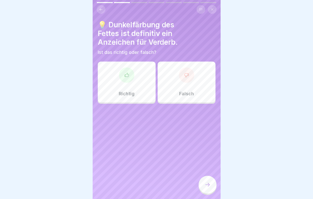
click at [179, 77] on div at bounding box center [186, 74] width 15 height 15
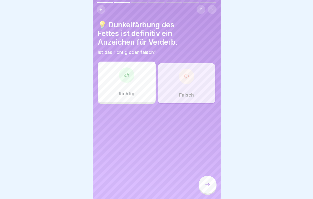
click at [212, 184] on div at bounding box center [207, 185] width 18 height 18
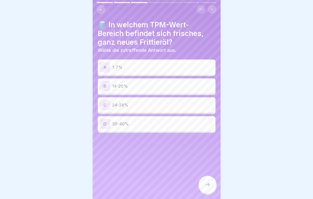
click at [121, 85] on p "14-20%" at bounding box center [162, 86] width 101 height 6
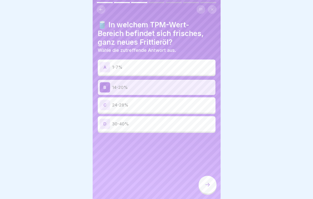
click at [149, 68] on p "1-7%" at bounding box center [162, 67] width 101 height 6
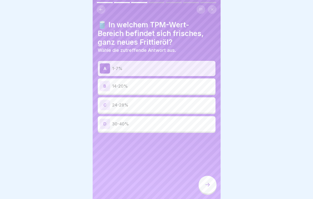
click at [210, 188] on div at bounding box center [207, 185] width 18 height 18
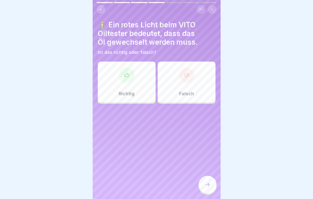
click at [126, 73] on icon at bounding box center [126, 75] width 5 height 5
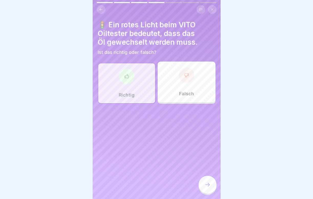
click at [212, 188] on div at bounding box center [207, 185] width 18 height 18
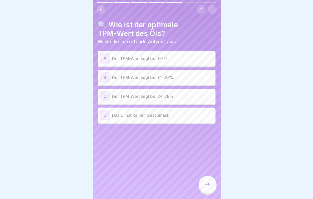
click at [128, 79] on p "Der TPM-Wert liegt bei 14-20%." at bounding box center [162, 77] width 101 height 6
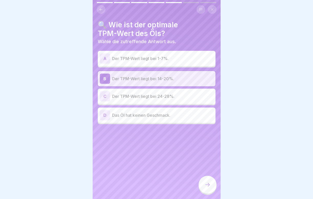
click at [212, 182] on div at bounding box center [207, 185] width 18 height 18
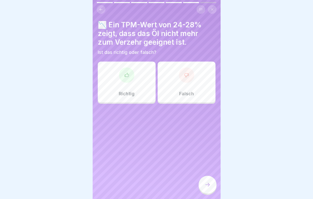
click at [129, 92] on p "Richtig" at bounding box center [127, 94] width 16 height 6
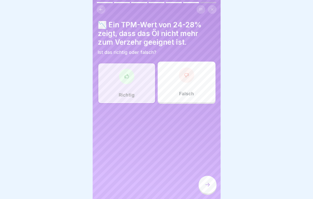
click at [206, 182] on div at bounding box center [207, 185] width 18 height 18
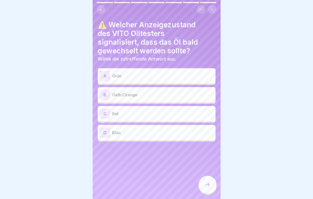
click at [138, 94] on p "Gelb/Orange" at bounding box center [162, 95] width 101 height 6
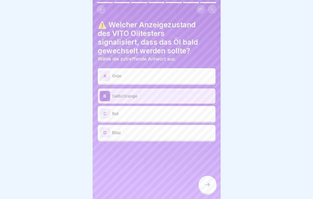
click at [207, 186] on icon at bounding box center [207, 185] width 6 height 6
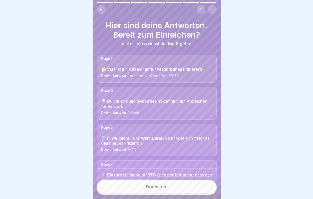
click at [187, 186] on button "Einreichen" at bounding box center [157, 187] width 120 height 14
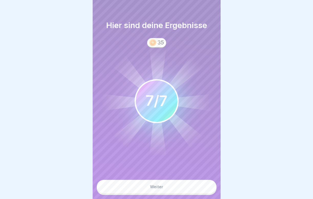
click at [185, 186] on button "Weiter" at bounding box center [157, 187] width 120 height 14
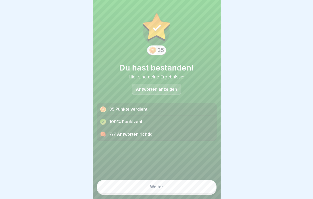
click at [185, 186] on button "Weiter" at bounding box center [157, 187] width 120 height 14
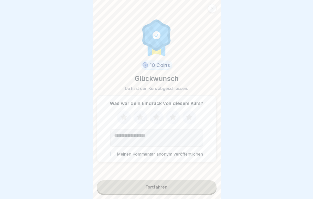
click at [174, 115] on icon at bounding box center [173, 117] width 14 height 13
click at [157, 191] on button "Fortfahren" at bounding box center [157, 186] width 120 height 13
